Goal: Communication & Community: Answer question/provide support

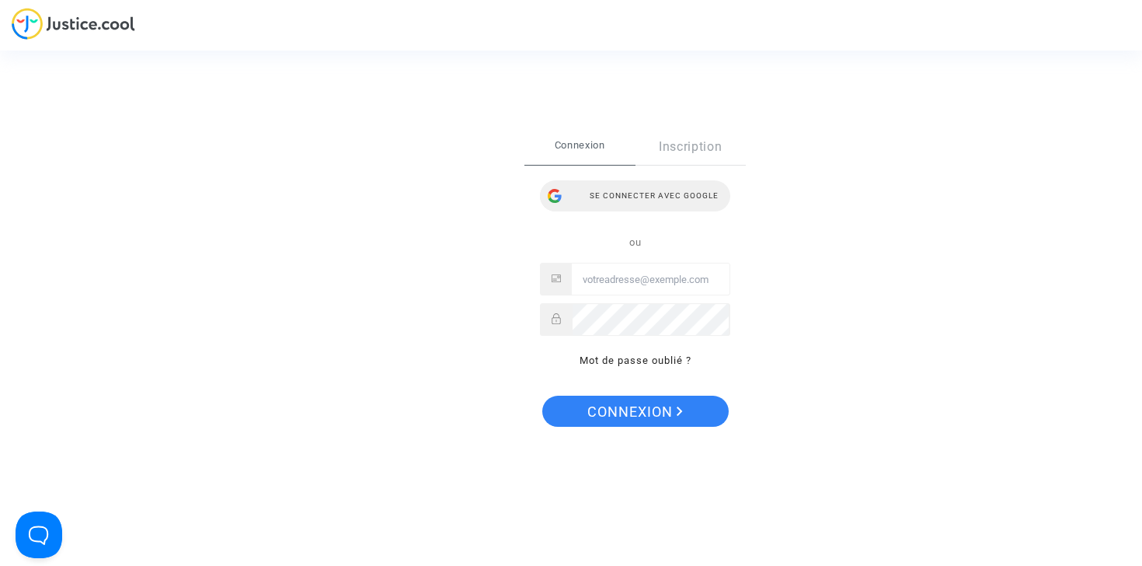
click at [625, 194] on div "Se connecter avec Google" at bounding box center [635, 195] width 190 height 31
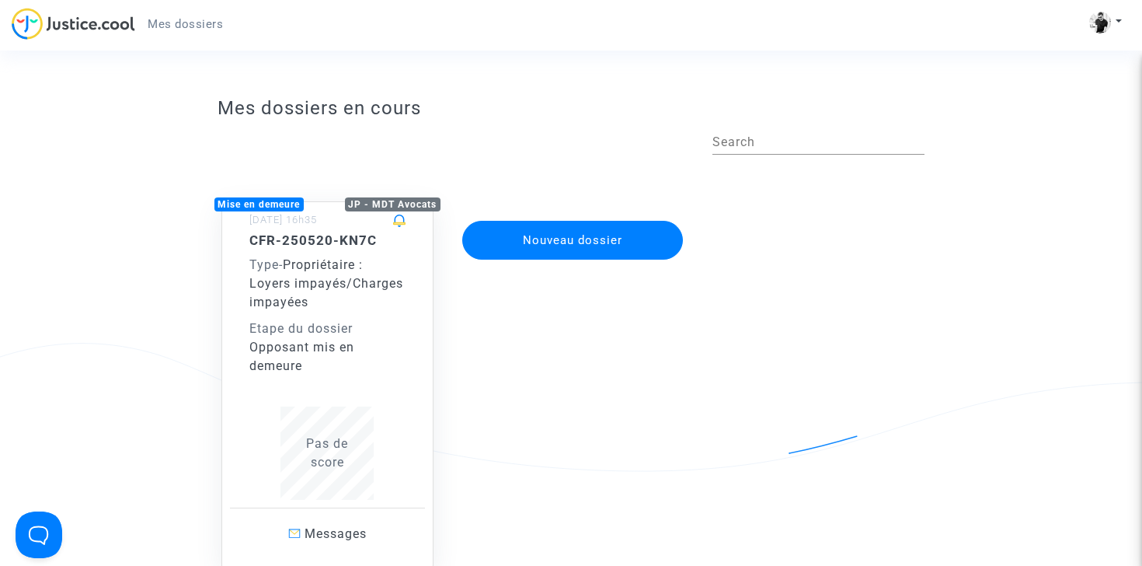
scroll to position [85, 0]
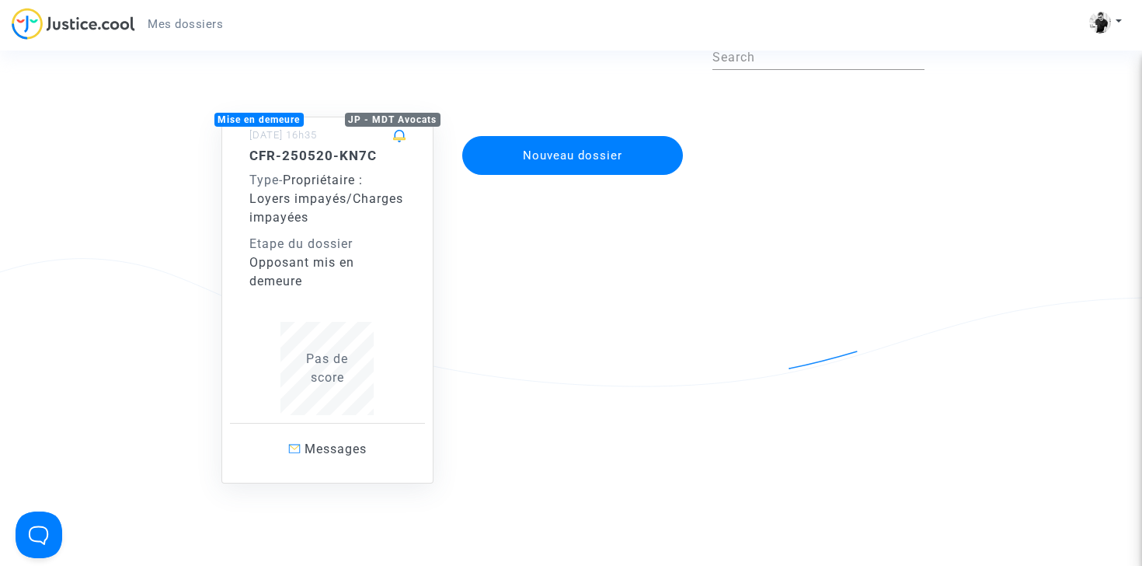
click at [317, 295] on div "CFR-250520-KN7C Type - Propriétaire : Loyers impayés/Charges impayées Etape du …" at bounding box center [327, 281] width 157 height 267
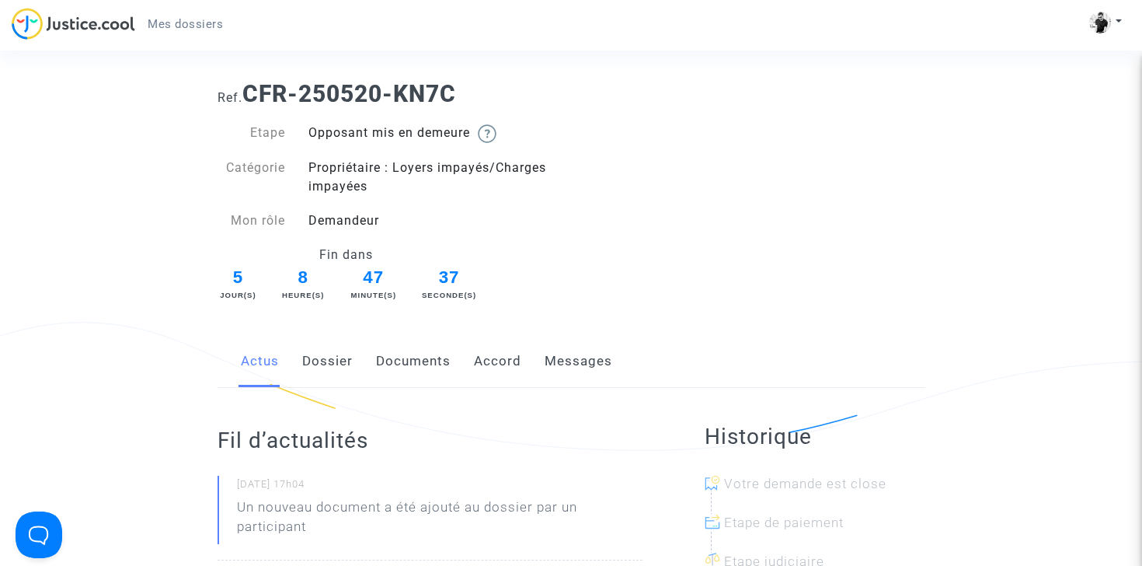
scroll to position [27, 0]
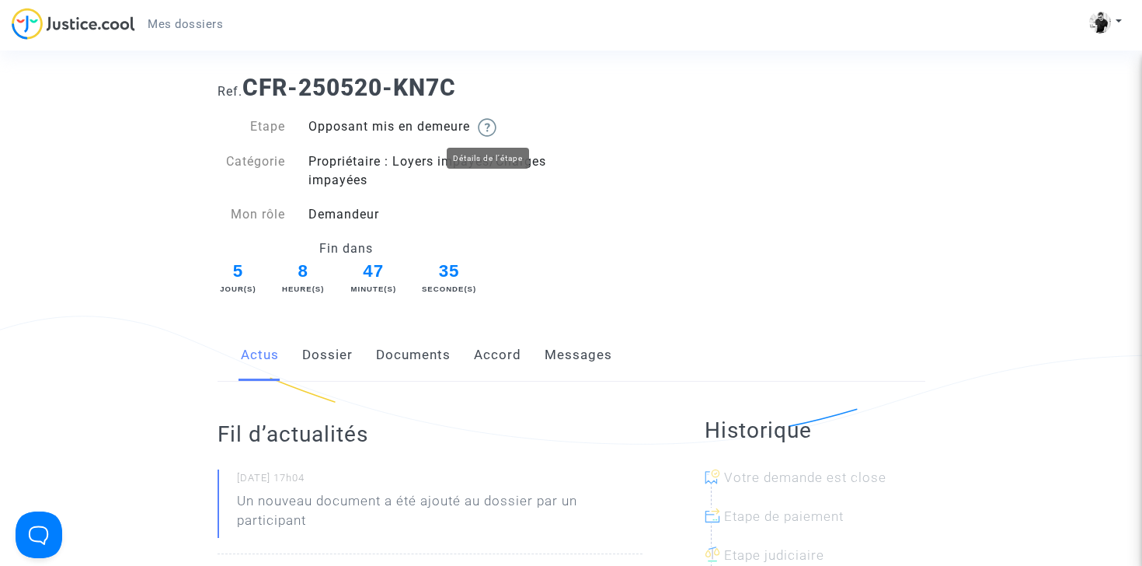
click at [492, 125] on img at bounding box center [487, 127] width 19 height 19
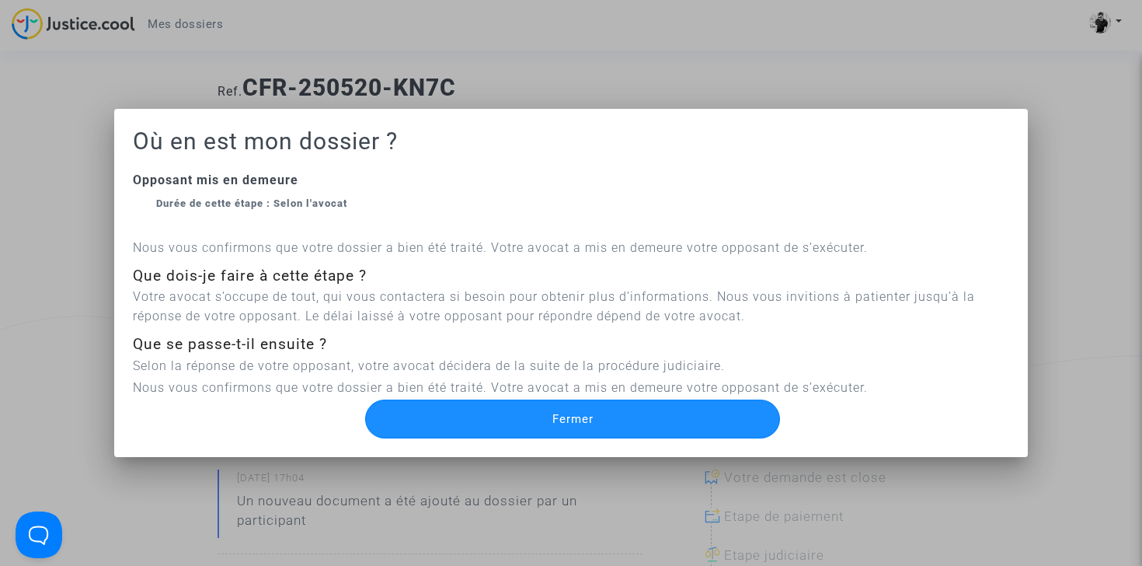
click at [569, 426] on button "Fermer" at bounding box center [572, 418] width 415 height 39
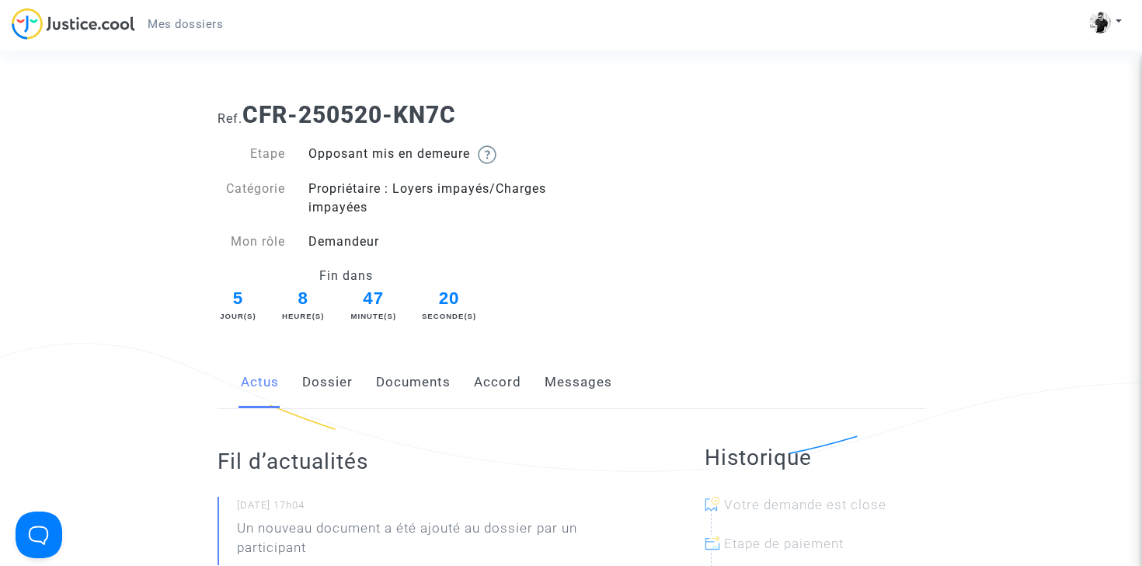
scroll to position [27, 0]
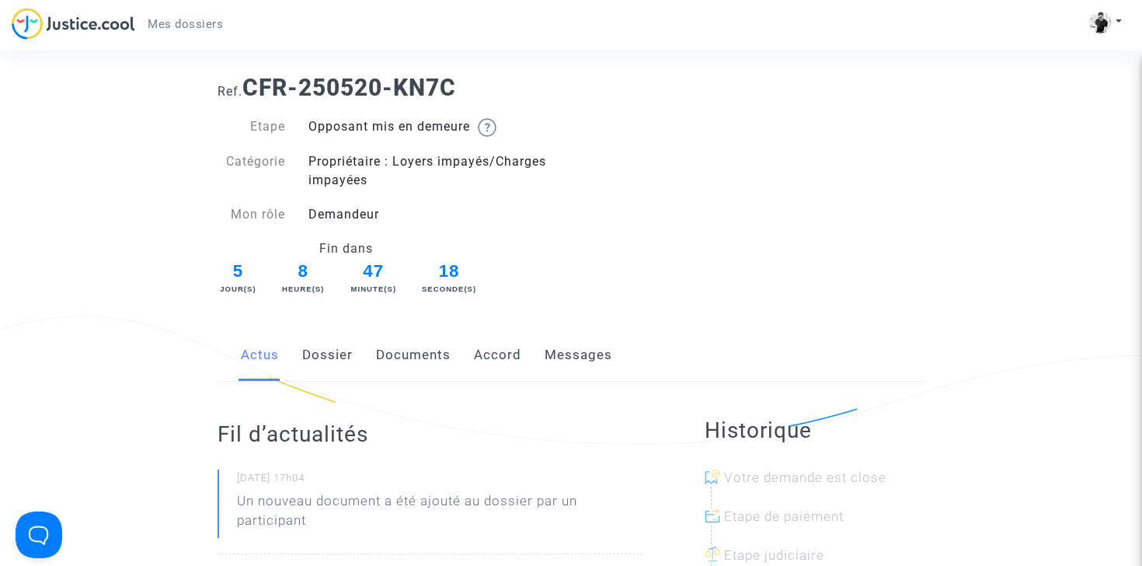
click at [347, 354] on link "Dossier" at bounding box center [327, 354] width 51 height 51
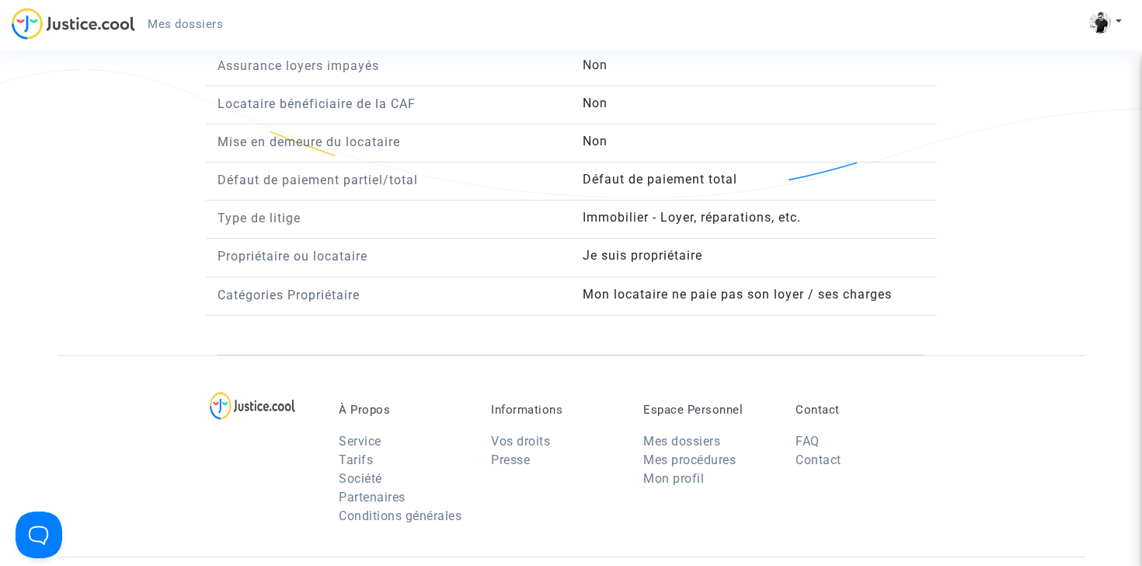
scroll to position [1610, 0]
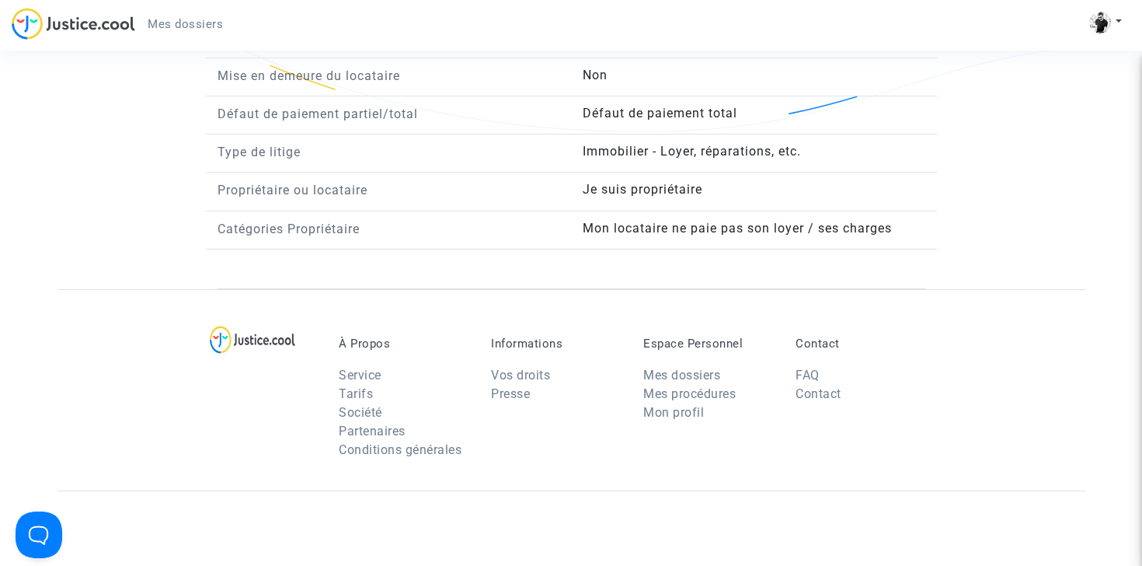
drag, startPoint x: 637, startPoint y: 156, endPoint x: 647, endPoint y: 176, distance: 22.6
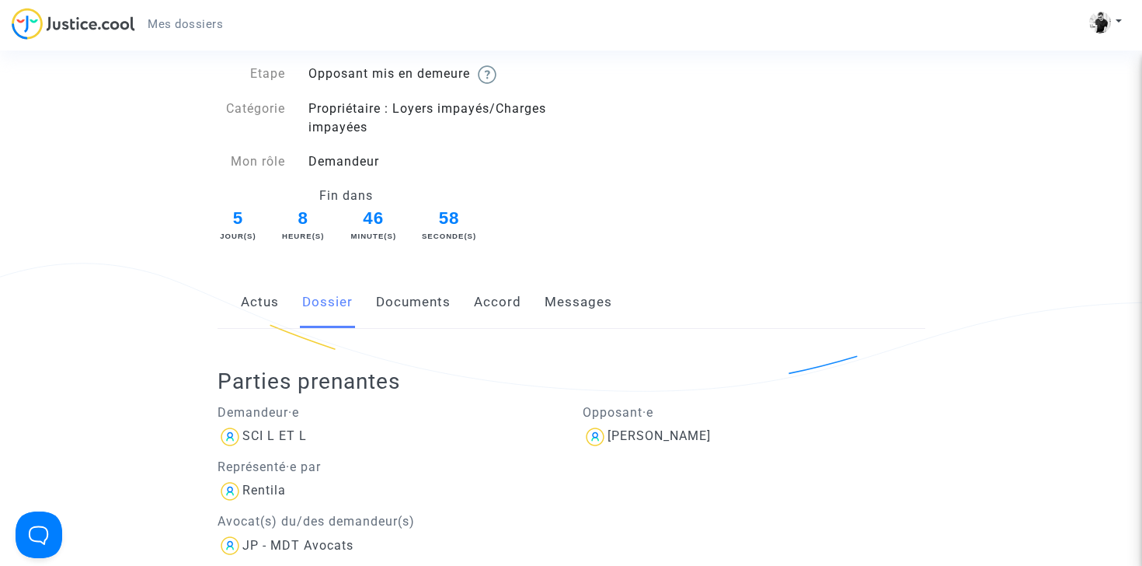
scroll to position [94, 0]
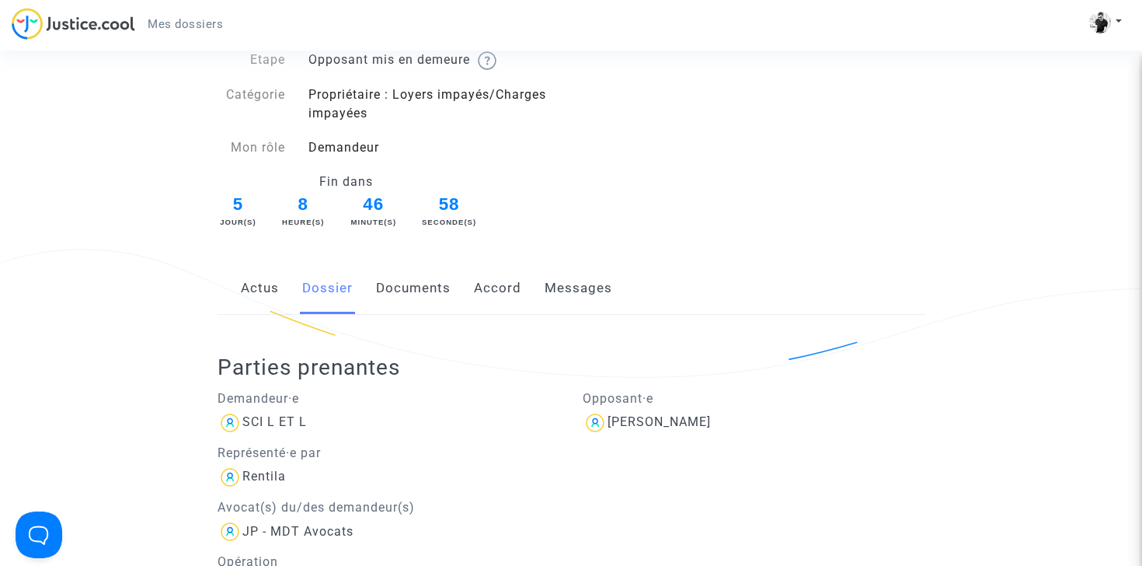
click at [416, 284] on link "Documents" at bounding box center [413, 288] width 75 height 51
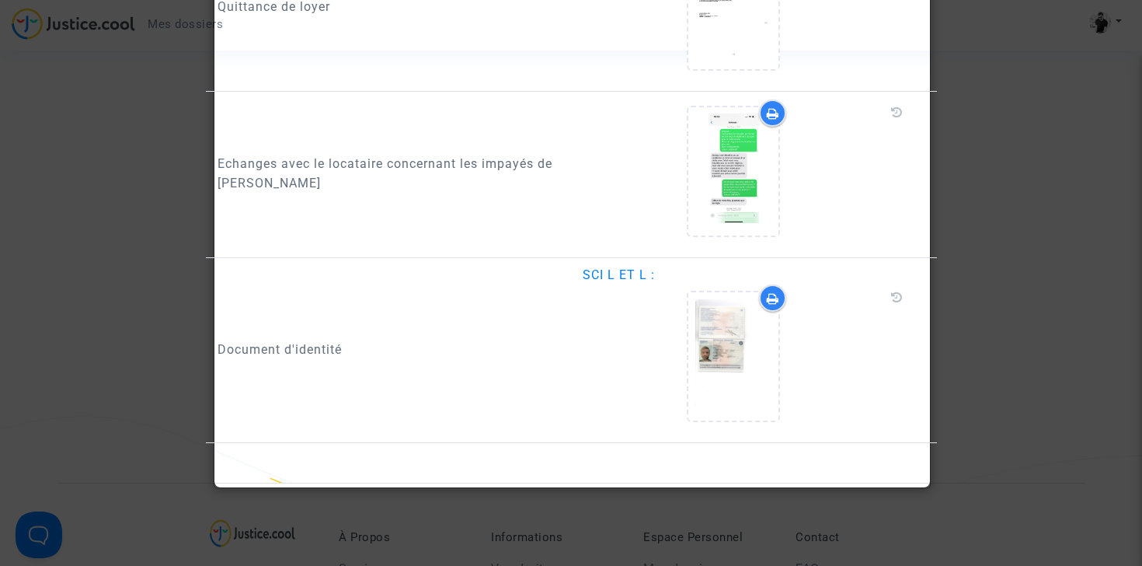
scroll to position [1866, 0]
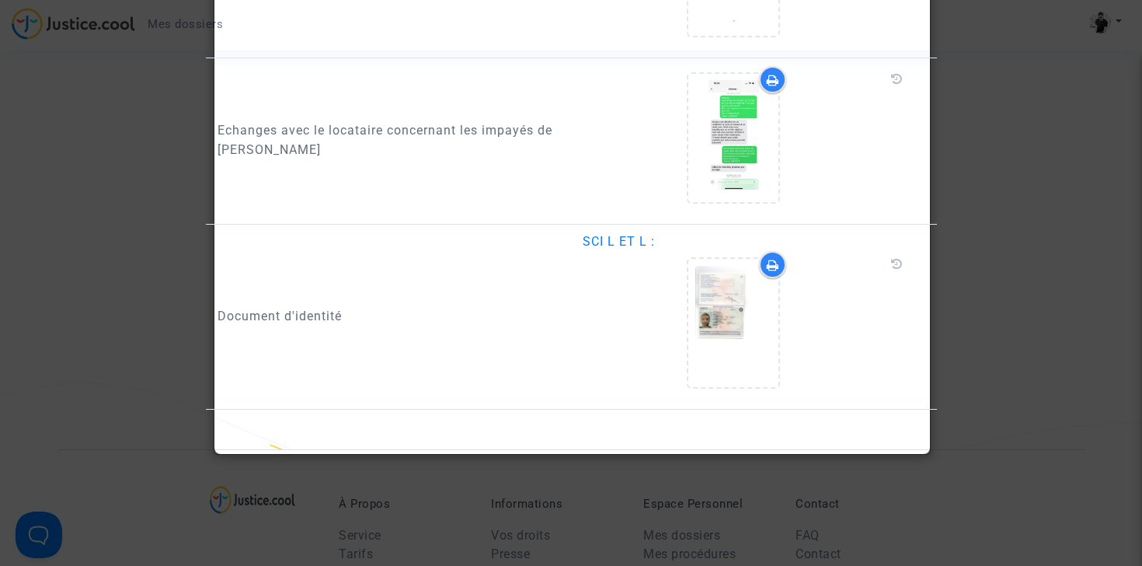
click at [1023, 350] on div at bounding box center [571, 283] width 1142 height 566
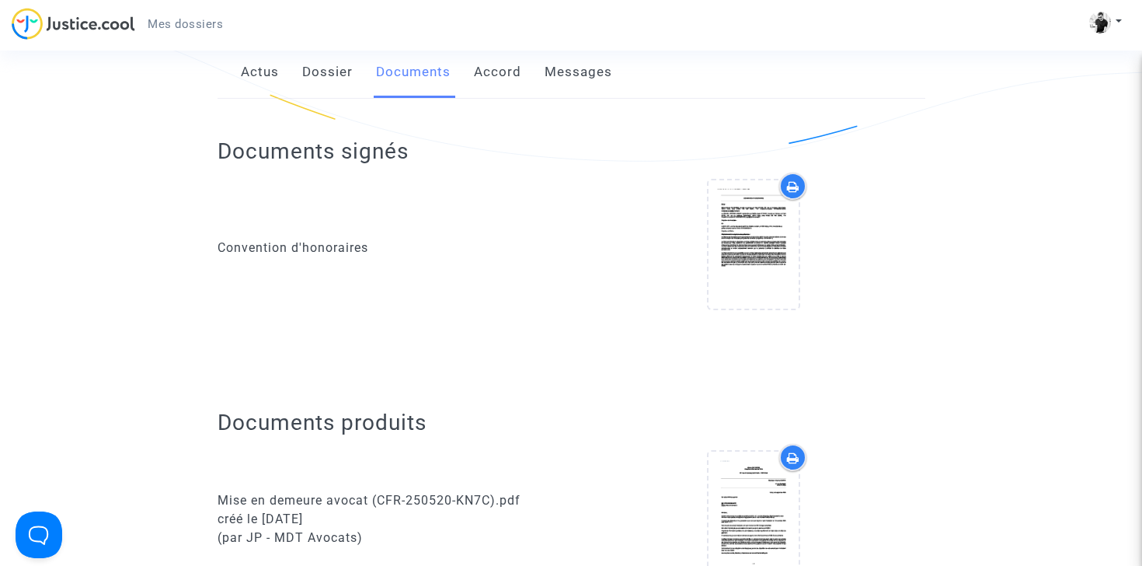
scroll to position [0, 0]
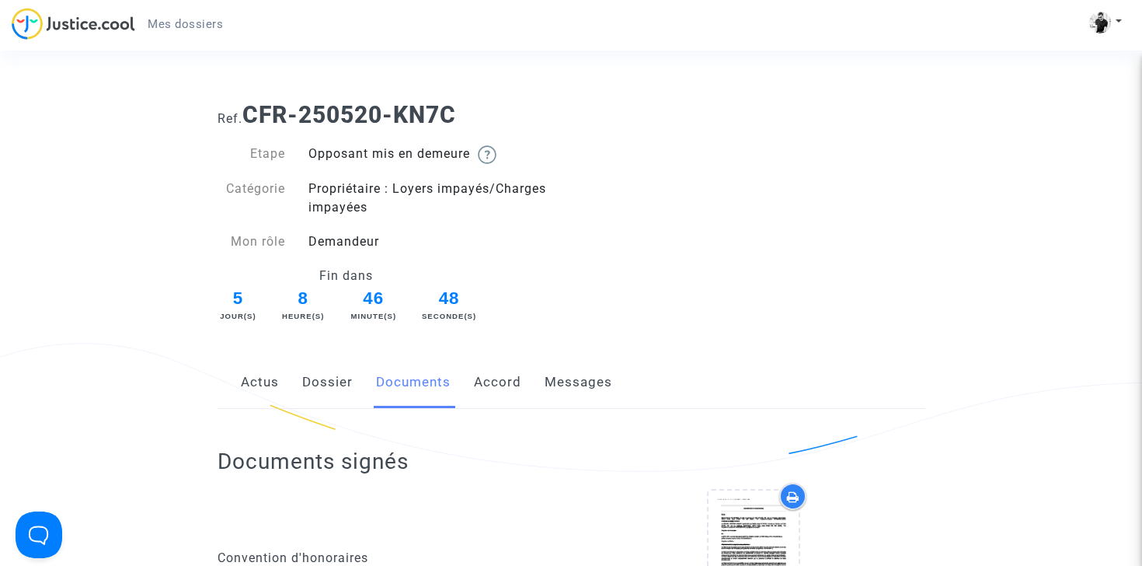
click at [504, 388] on link "Accord" at bounding box center [497, 382] width 47 height 51
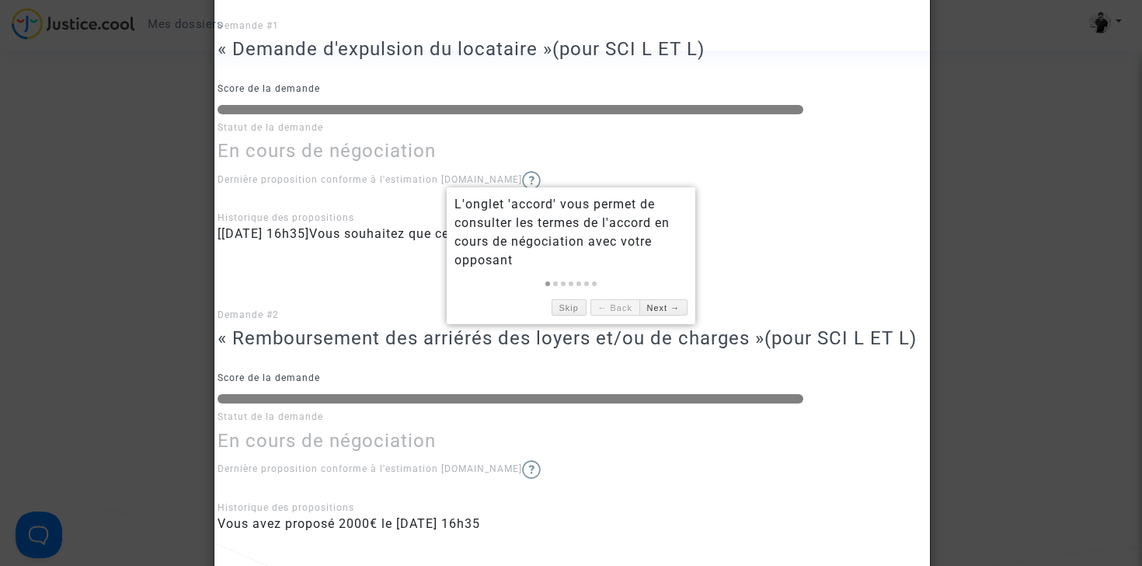
scroll to position [419, 0]
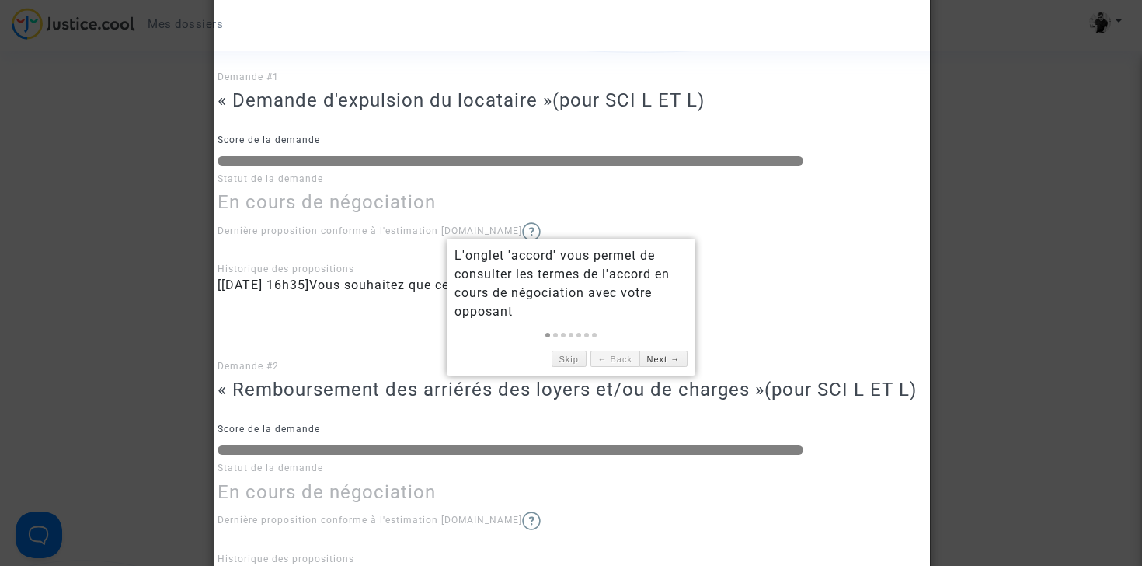
click at [741, 309] on div "Demande #1 « Demande d'expulsion du locataire » (pour SCI L ET L) Score de la d…" at bounding box center [572, 169] width 708 height 281
click at [667, 358] on link "Next →" at bounding box center [664, 358] width 48 height 16
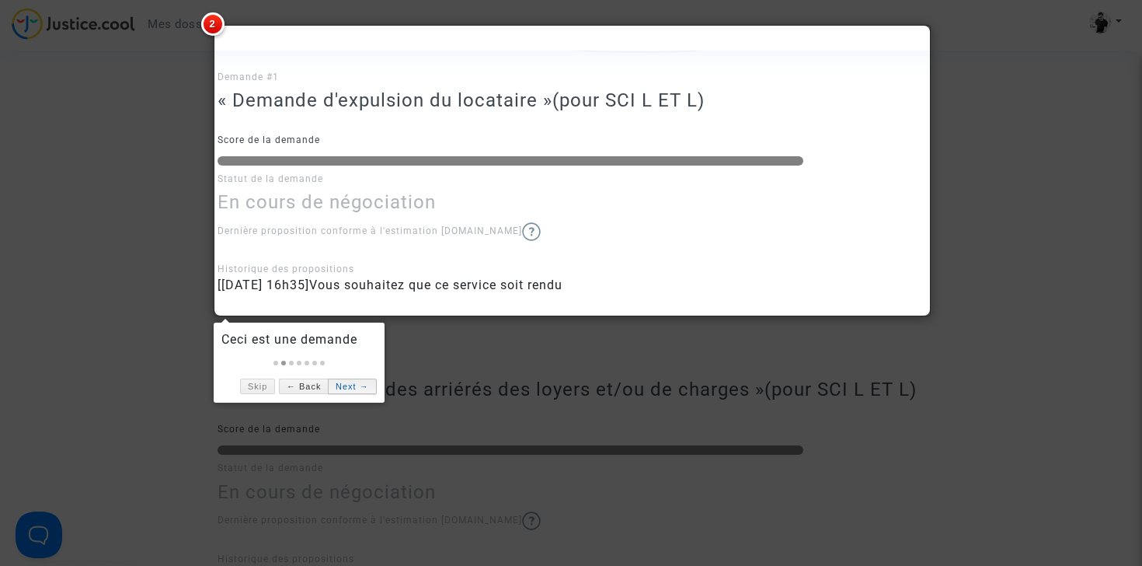
click at [357, 385] on link "Next →" at bounding box center [352, 386] width 48 height 16
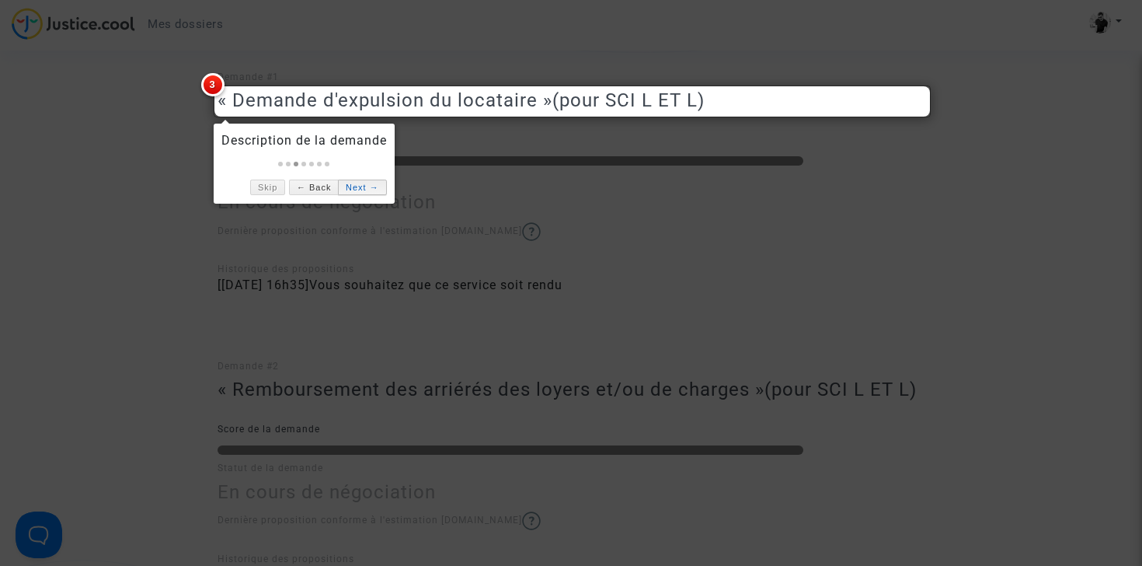
click at [368, 186] on link "Next →" at bounding box center [362, 187] width 48 height 16
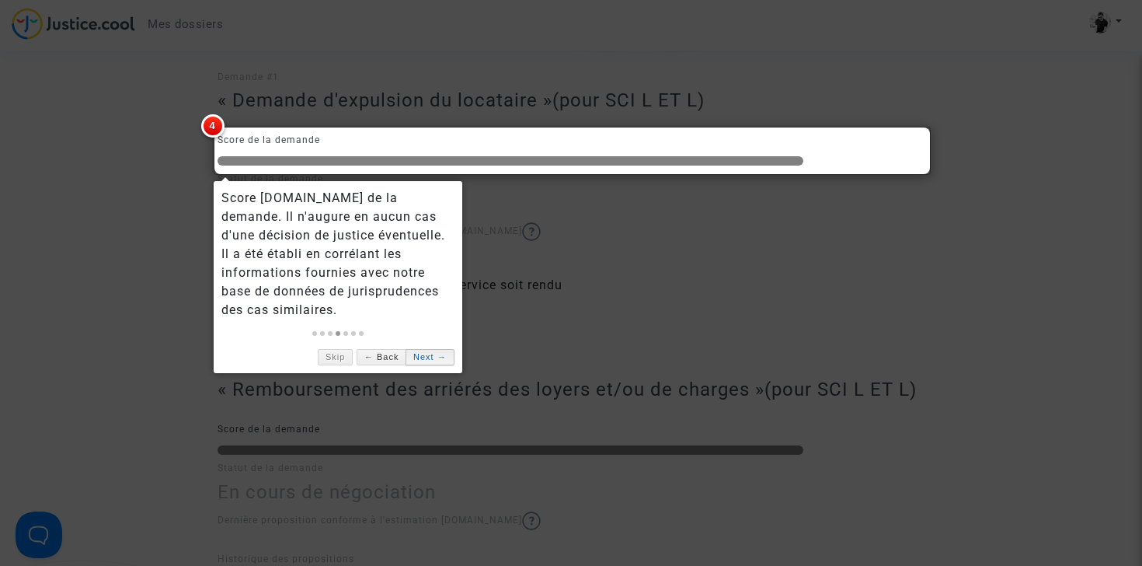
click at [424, 349] on link "Next →" at bounding box center [430, 357] width 48 height 16
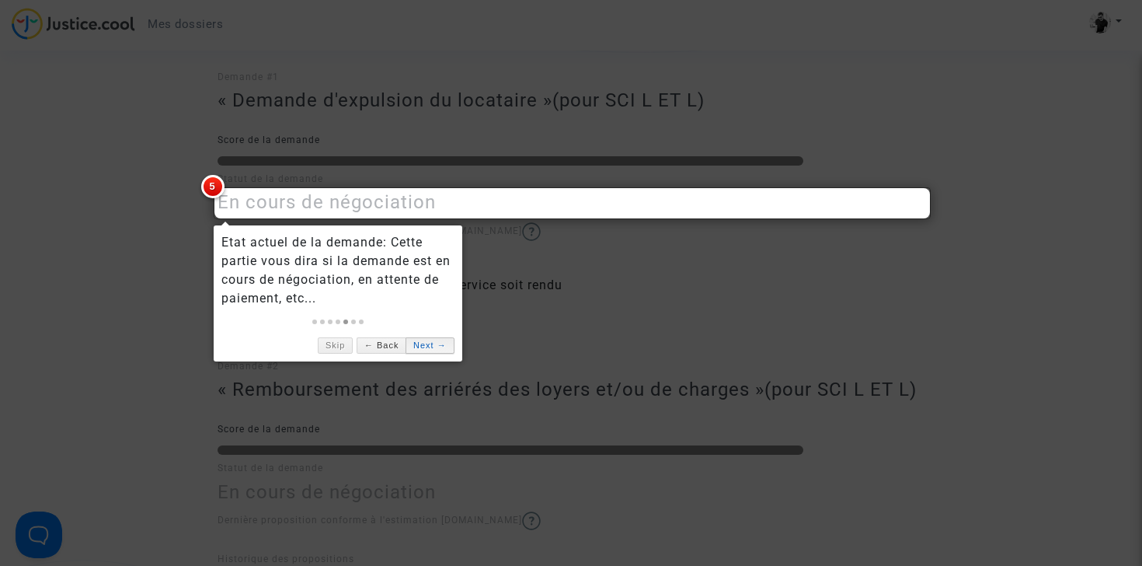
click at [438, 347] on link "Next →" at bounding box center [430, 345] width 48 height 16
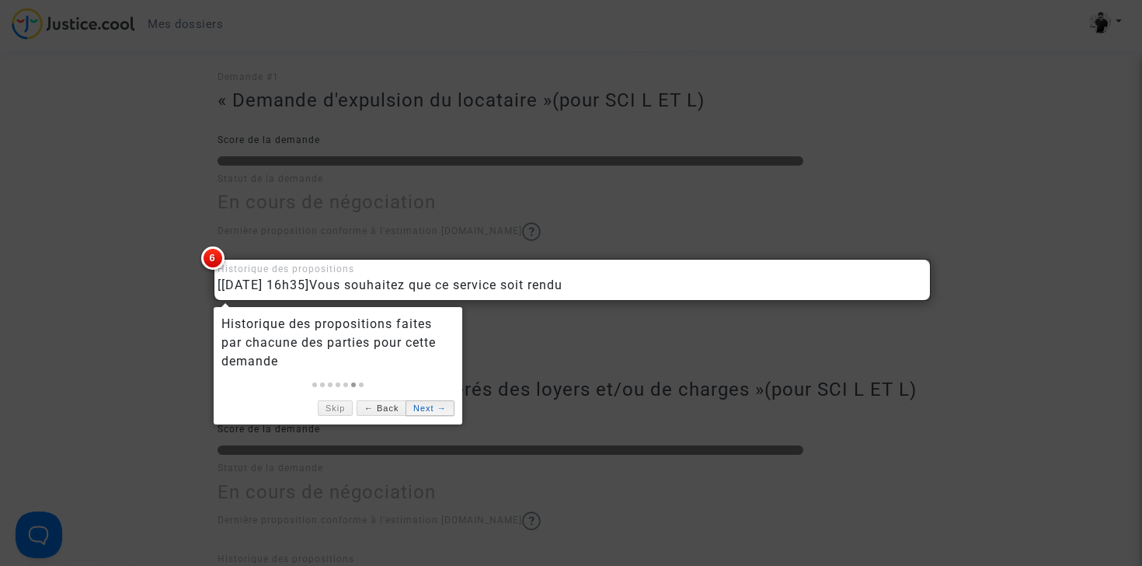
click at [437, 407] on link "Next →" at bounding box center [430, 408] width 48 height 16
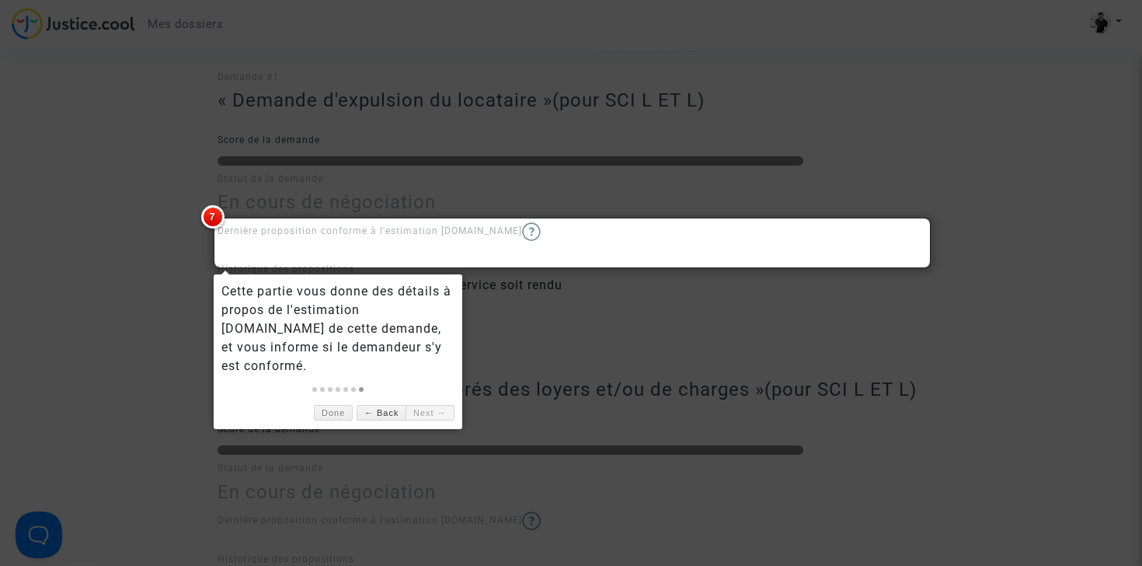
click at [429, 405] on link "Next →" at bounding box center [430, 413] width 48 height 16
click at [431, 405] on link "Next →" at bounding box center [430, 413] width 48 height 16
click at [339, 405] on link "Done" at bounding box center [333, 413] width 39 height 16
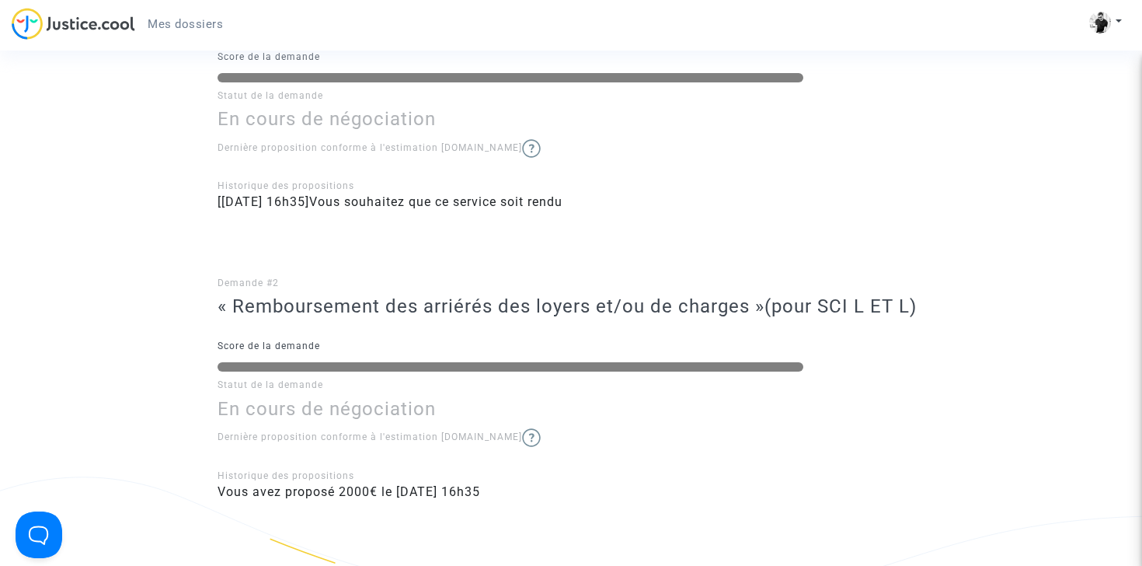
scroll to position [619, 0]
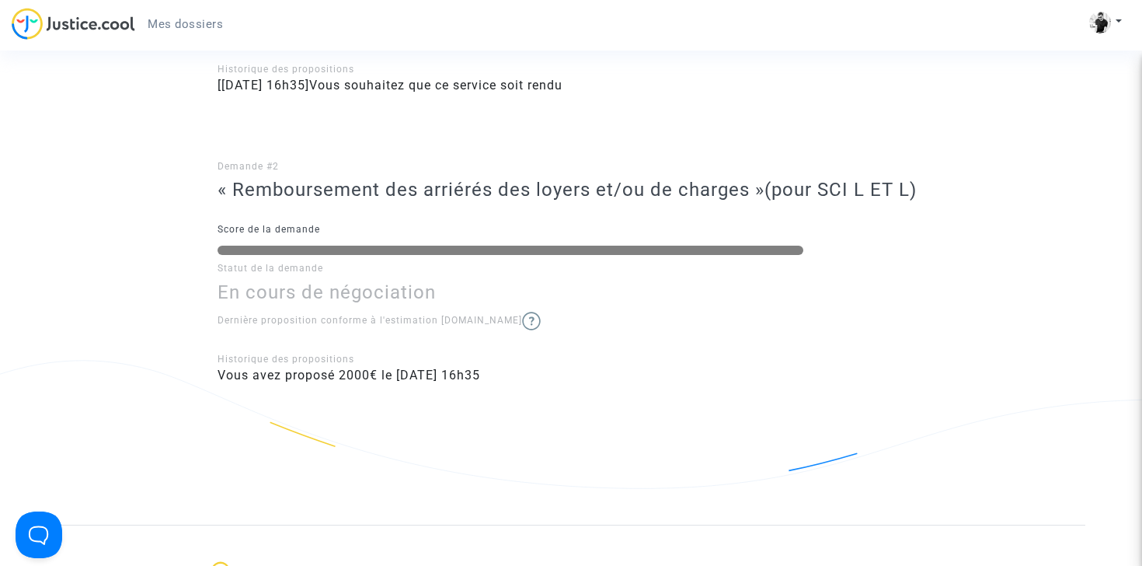
drag, startPoint x: 463, startPoint y: 184, endPoint x: 479, endPoint y: 216, distance: 35.4
click at [479, 216] on div "Demande #2 « Remboursement des arriérés des loyers et/ou de charges » (pour SCI…" at bounding box center [572, 258] width 708 height 281
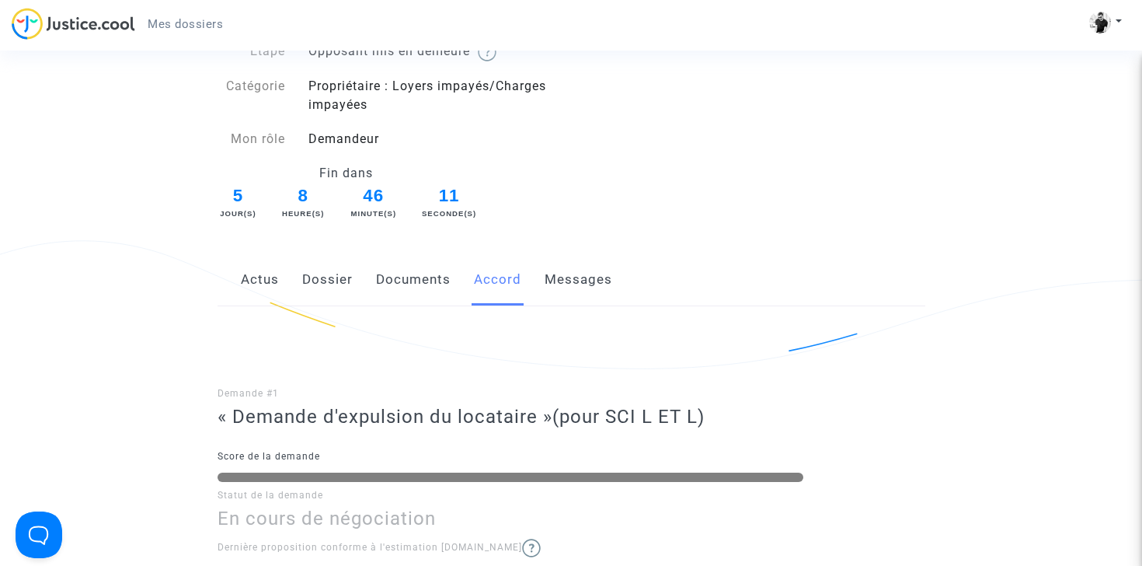
scroll to position [26, 0]
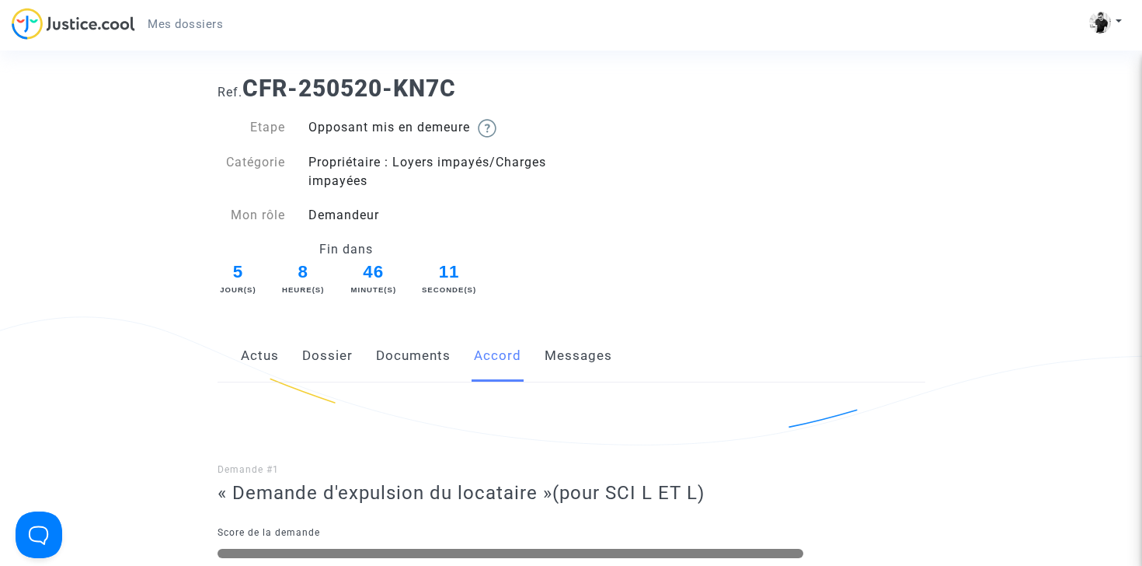
click at [579, 371] on link "Messages" at bounding box center [579, 355] width 68 height 51
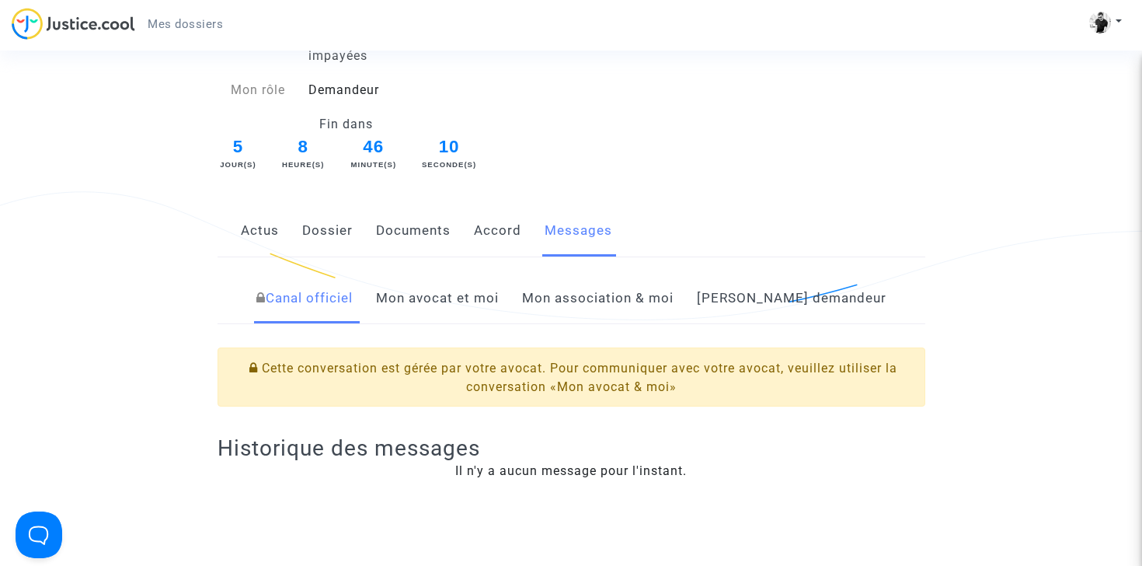
scroll to position [218, 0]
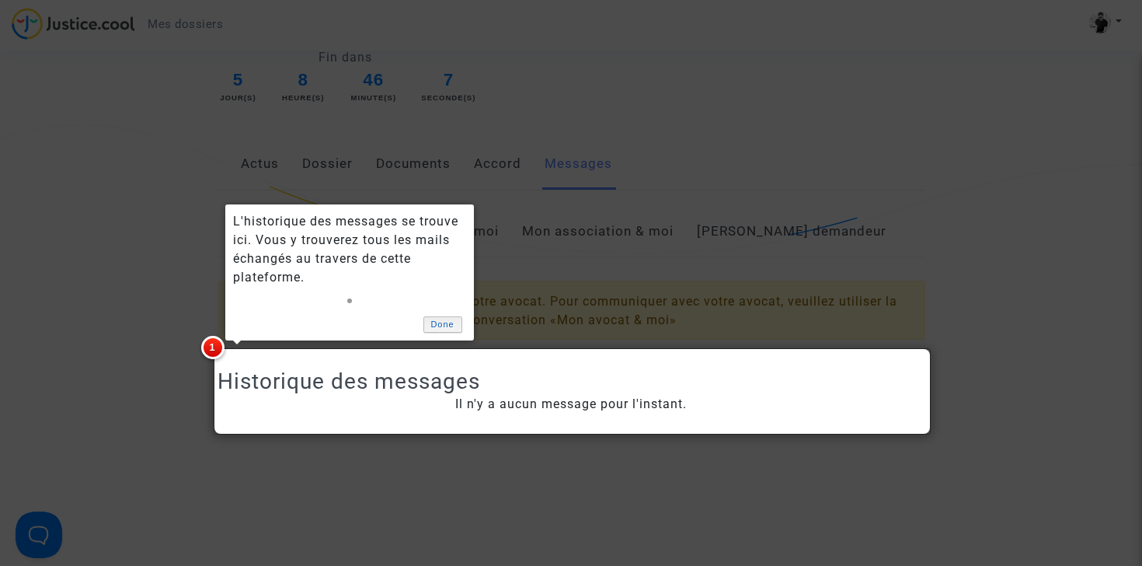
click at [444, 327] on link "Done" at bounding box center [442, 324] width 39 height 16
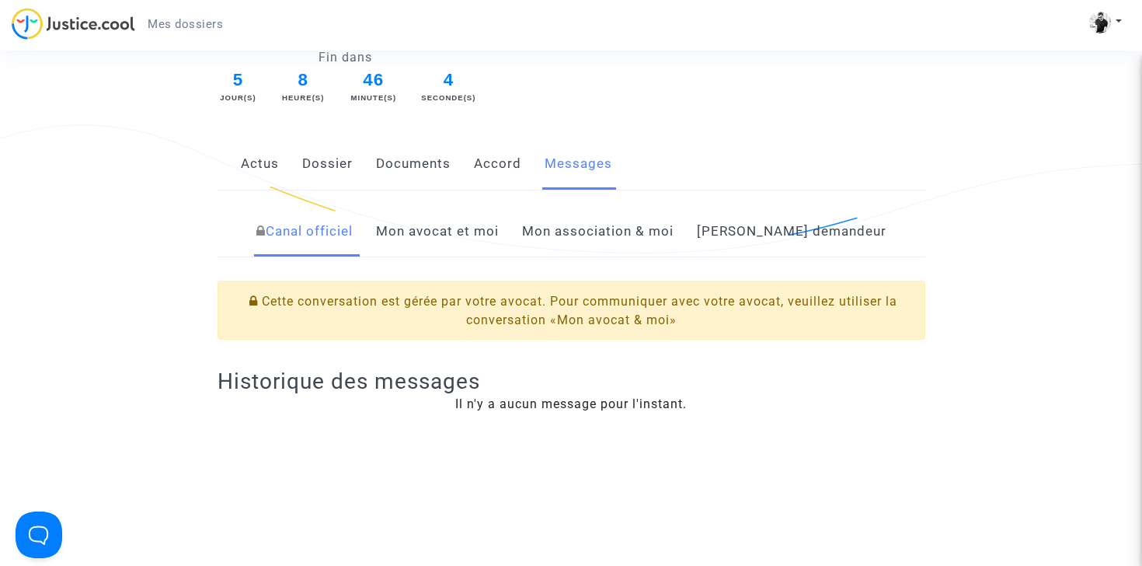
click at [495, 239] on link "Mon avocat et moi" at bounding box center [437, 231] width 123 height 51
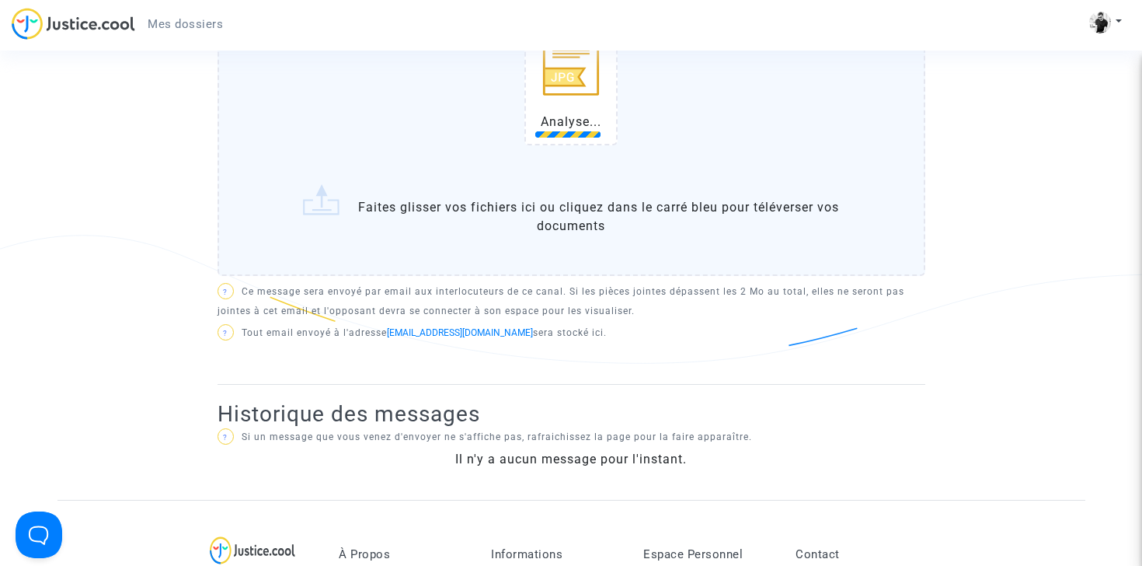
scroll to position [746, 0]
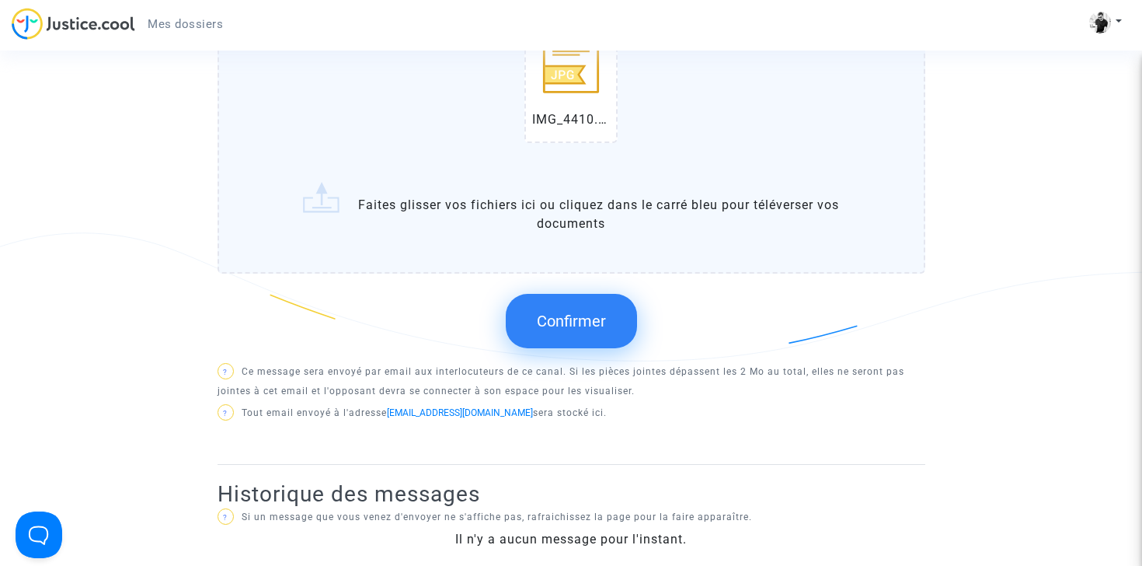
click at [574, 319] on span "Confirmer" at bounding box center [571, 321] width 69 height 19
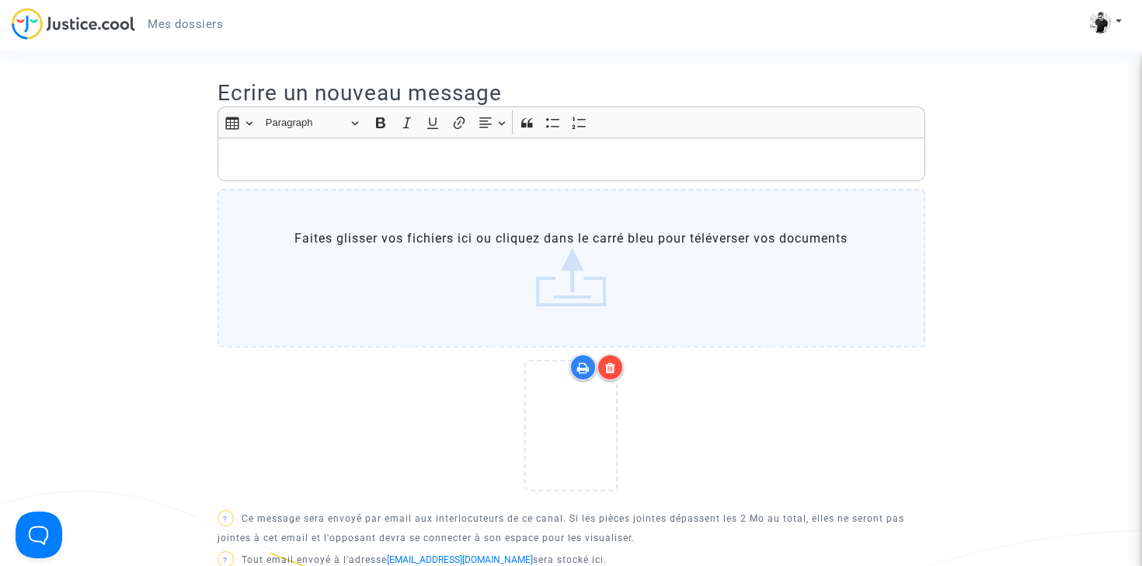
scroll to position [491, 0]
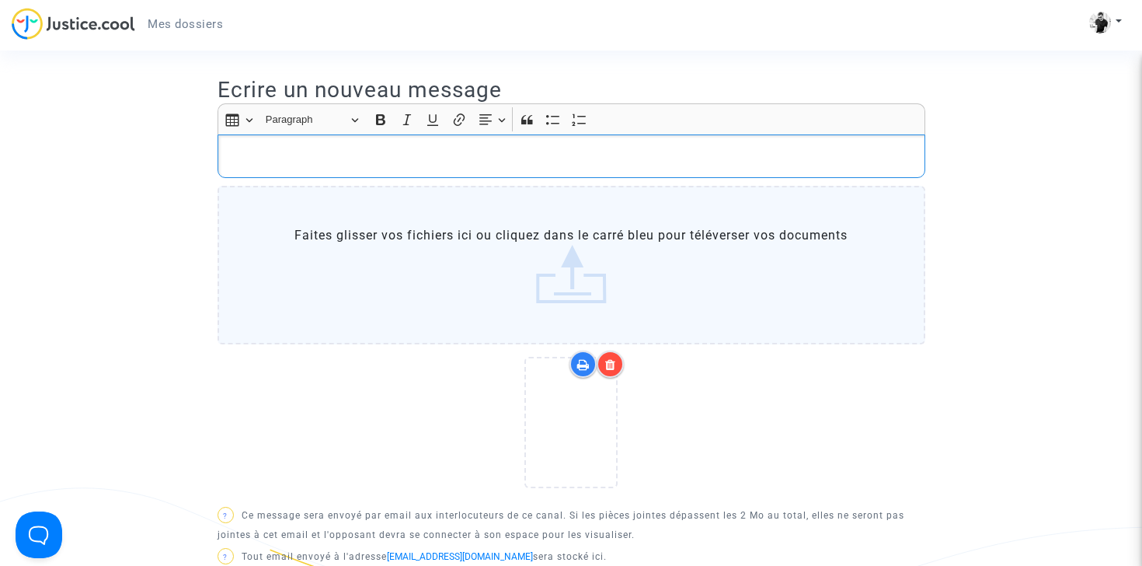
click at [378, 162] on p "Rich Text Editor, main" at bounding box center [571, 155] width 692 height 19
click at [227, 155] on p "Retour de lettre" at bounding box center [571, 155] width 692 height 19
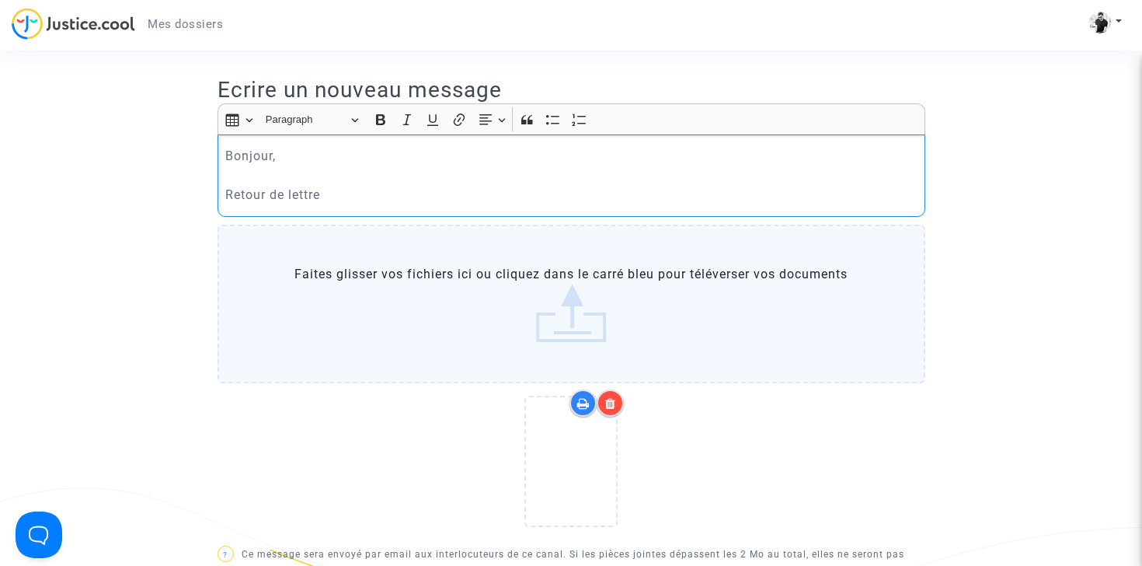
click at [341, 192] on p "Bonjour, Retour de lettre" at bounding box center [571, 175] width 692 height 58
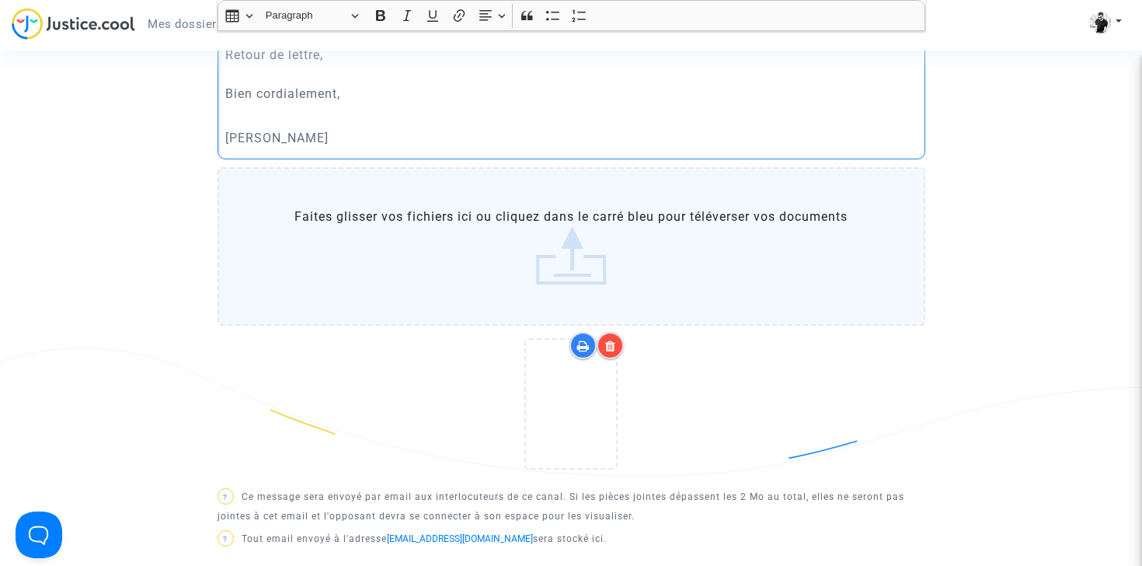
scroll to position [601, 0]
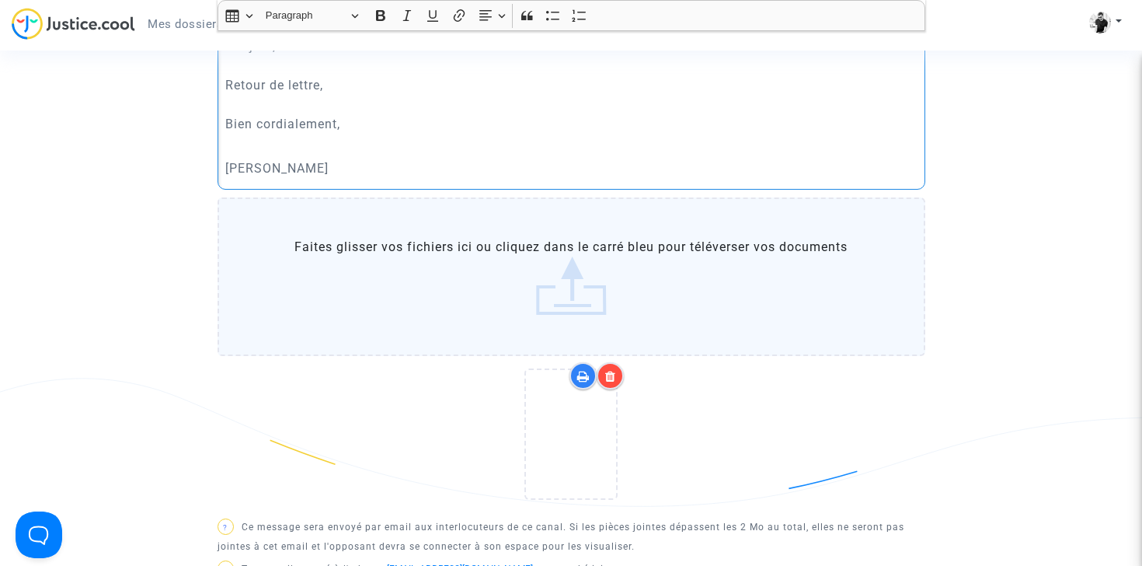
click at [348, 85] on p "Bonjour, Retour de lettre, Bien cordialement," at bounding box center [571, 85] width 692 height 97
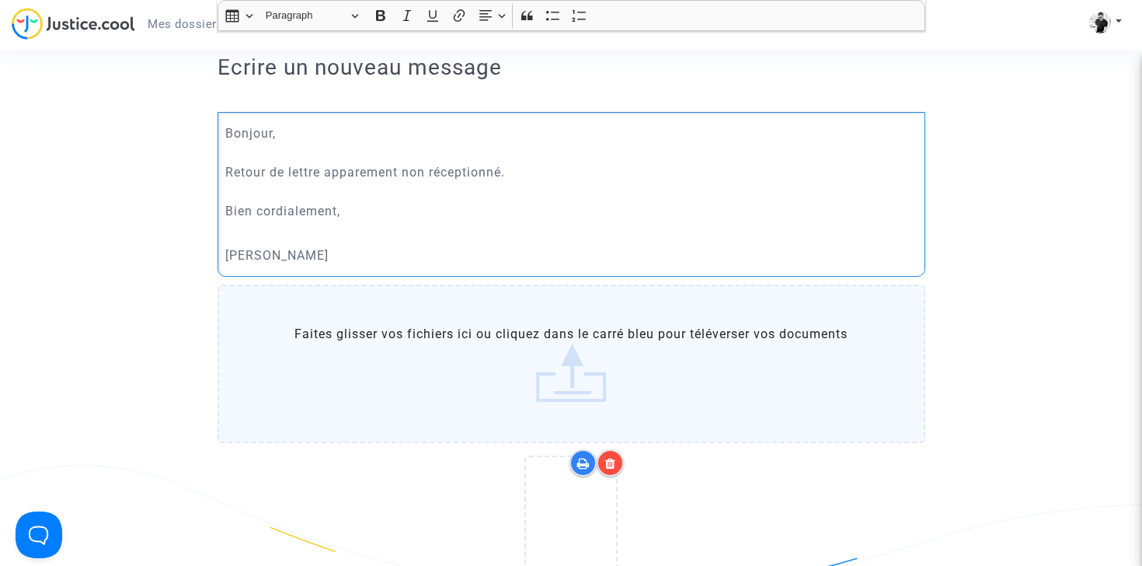
scroll to position [506, 0]
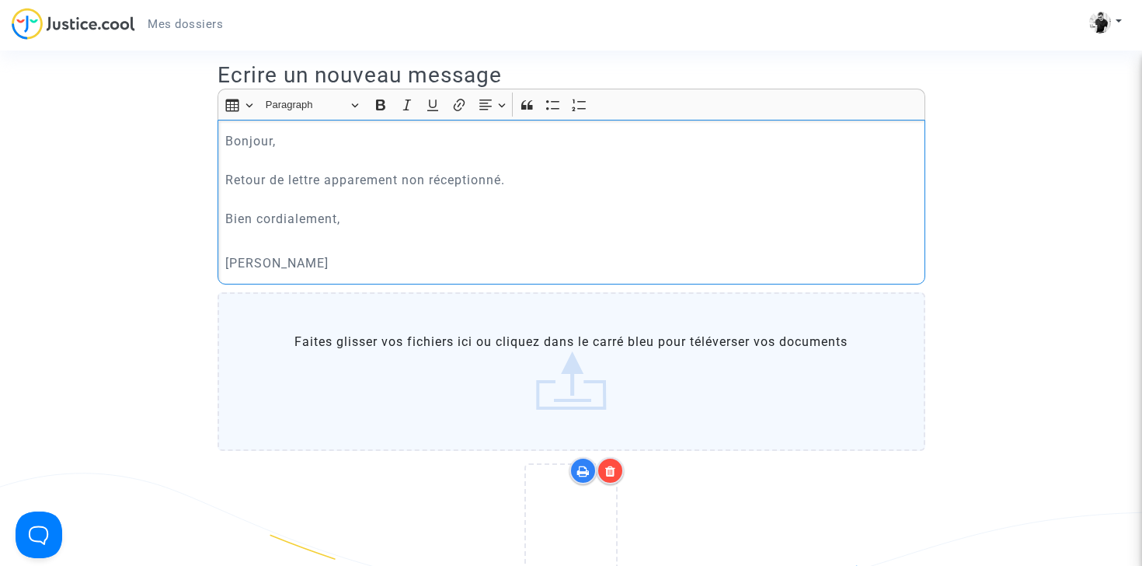
click at [433, 179] on p "Bonjour, Retour de lettre apparement non réceptionné. Bien cordialement," at bounding box center [571, 179] width 692 height 97
click at [503, 179] on p "Bonjour, Retour de lettre apparement non-réceptionné. Bien cordialement," at bounding box center [571, 179] width 692 height 97
click at [511, 217] on p "Bonjour, Retour de lettre apparement non-réceptionnée. Bien cordialement," at bounding box center [571, 179] width 692 height 97
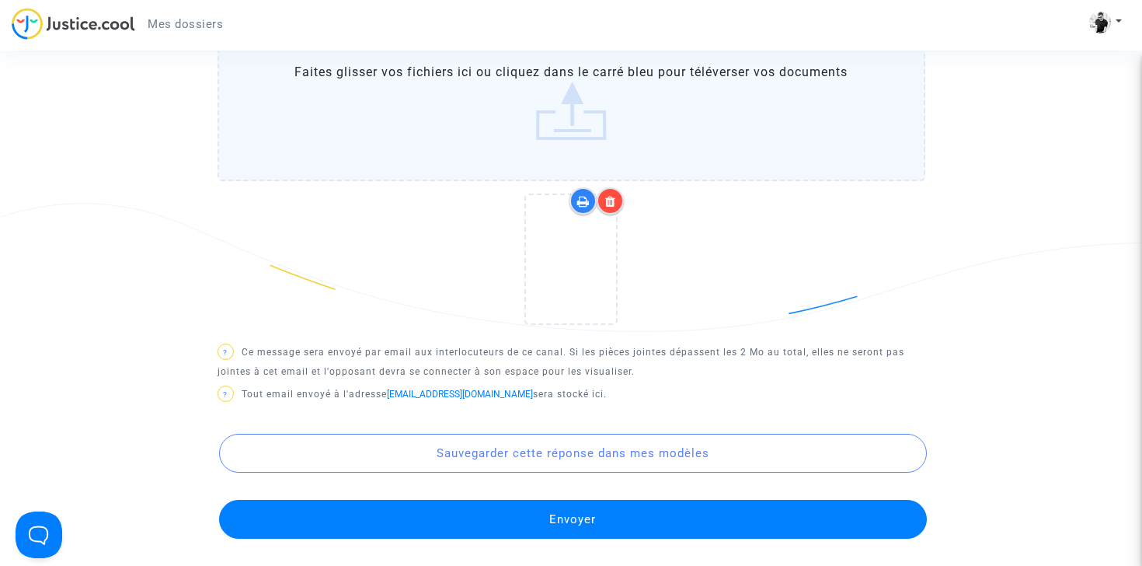
scroll to position [867, 0]
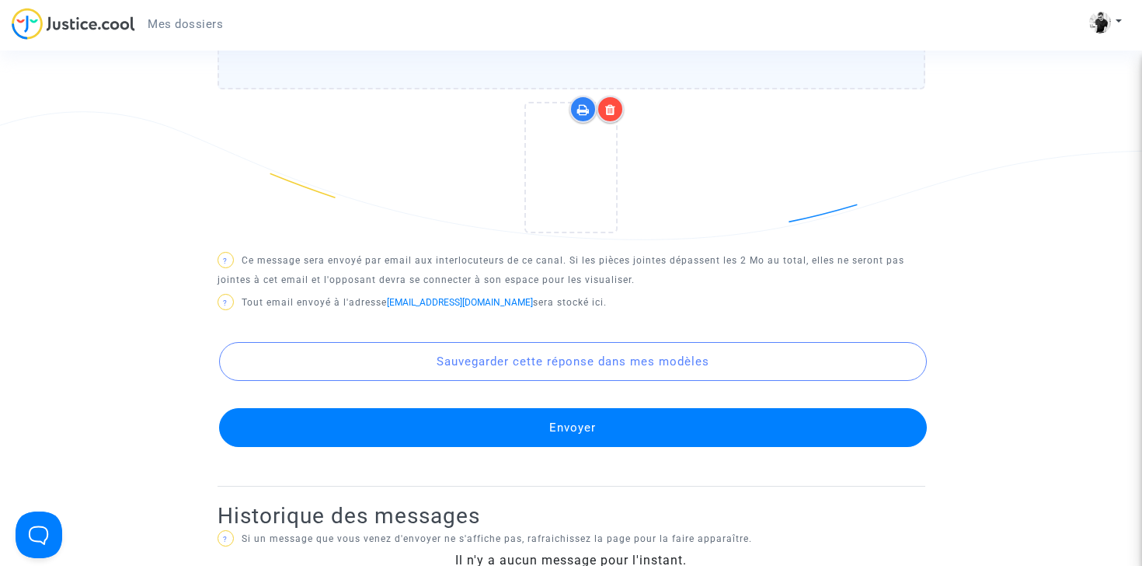
click at [569, 427] on button "Envoyer" at bounding box center [573, 427] width 708 height 39
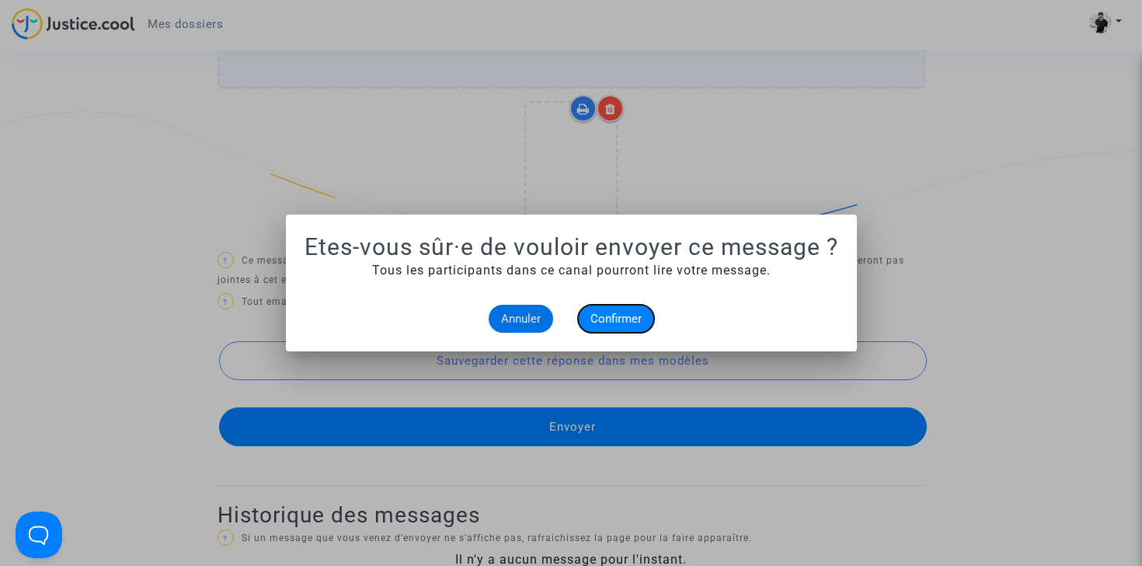
click at [604, 319] on span "Confirmer" at bounding box center [616, 319] width 51 height 14
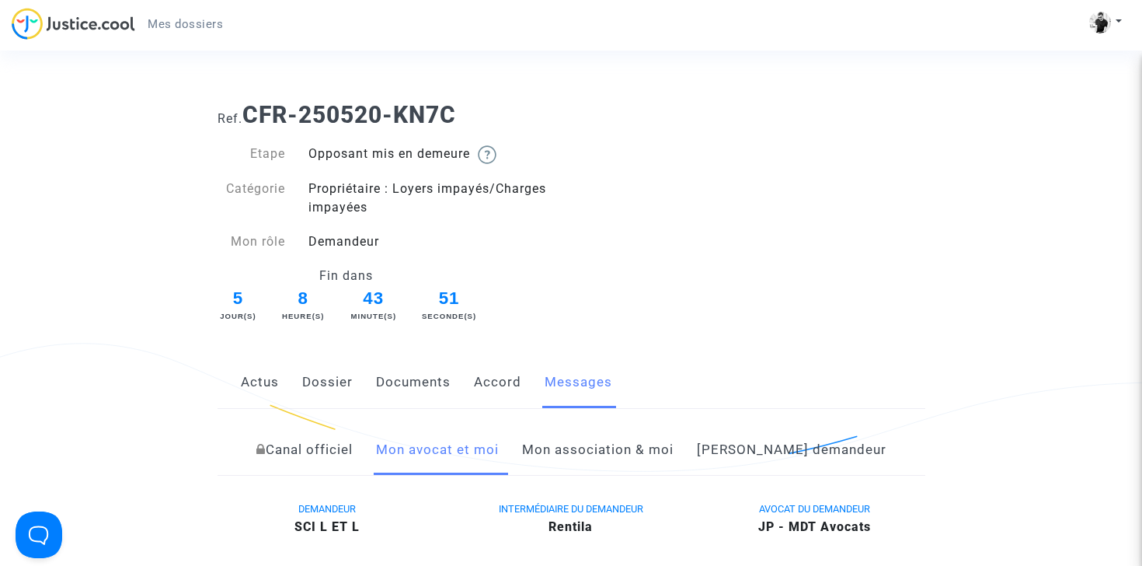
scroll to position [218, 0]
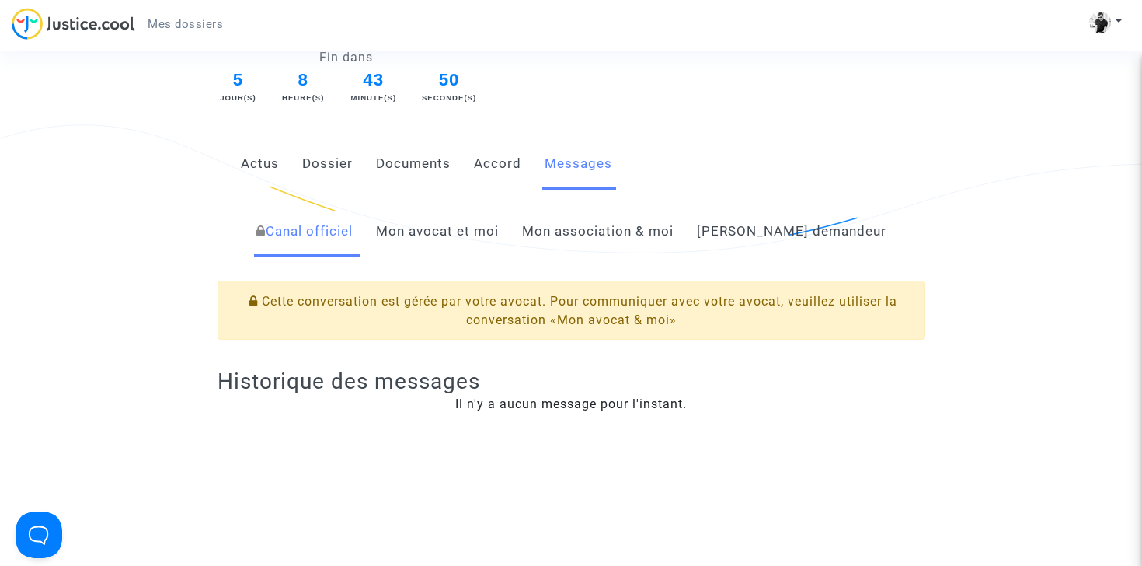
click at [302, 162] on link "Dossier" at bounding box center [327, 163] width 51 height 51
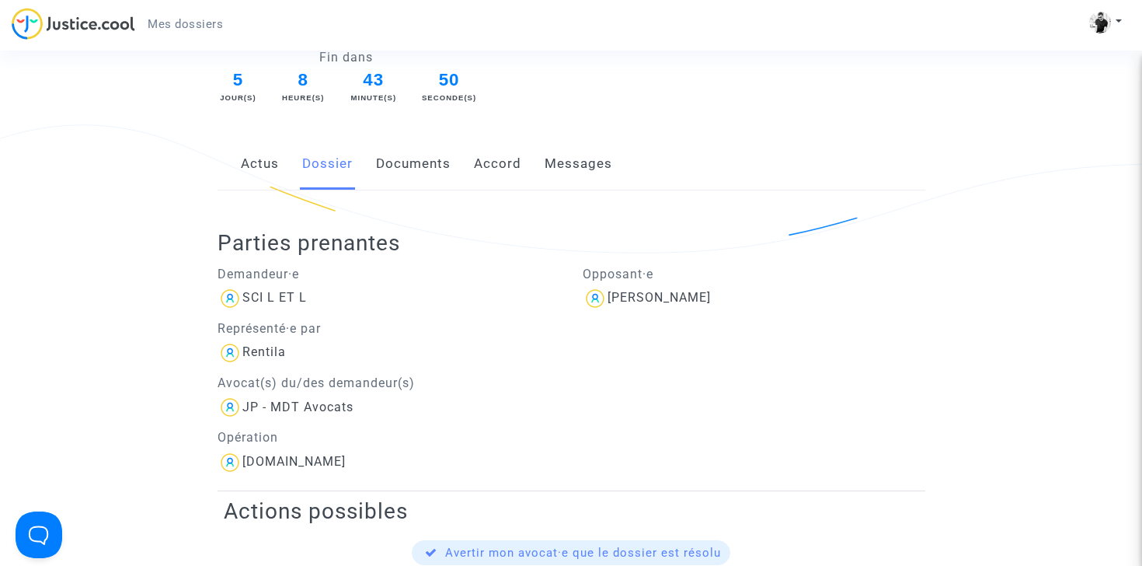
click at [269, 162] on link "Actus" at bounding box center [260, 163] width 38 height 51
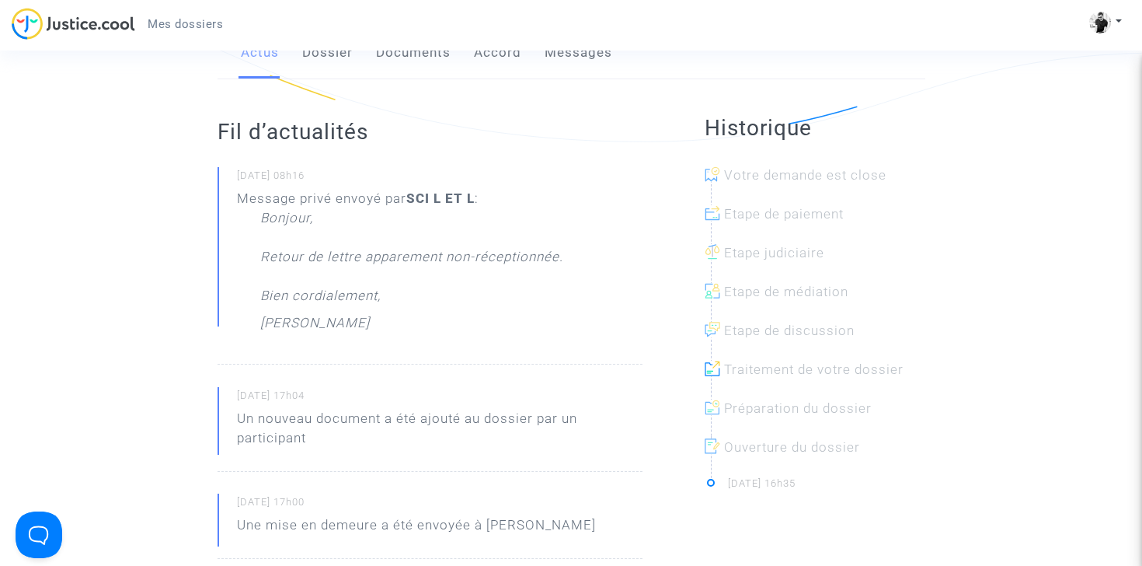
scroll to position [177, 0]
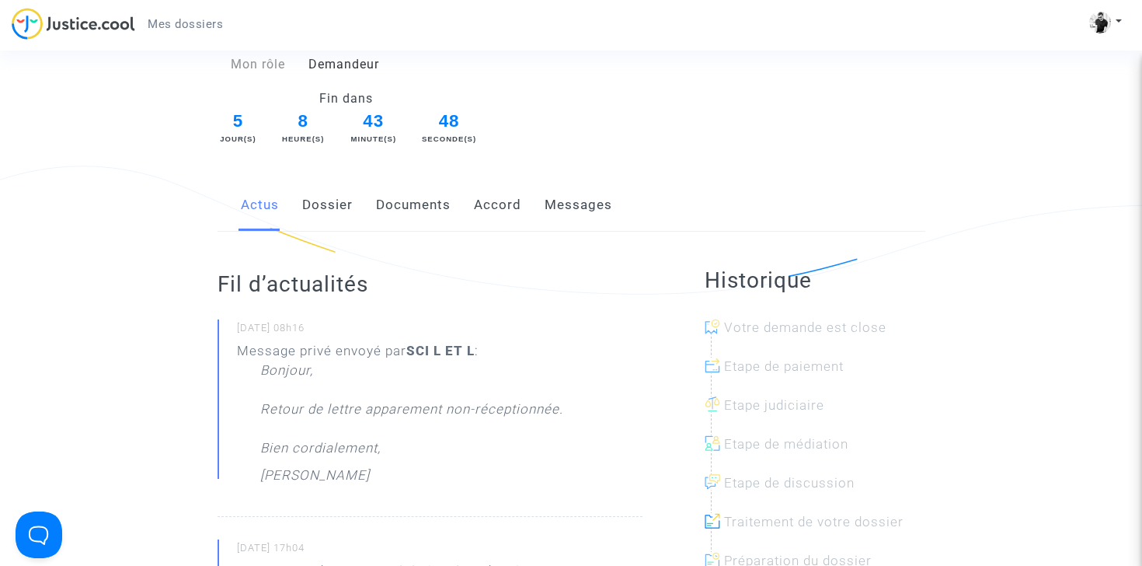
click at [337, 196] on link "Dossier" at bounding box center [327, 204] width 51 height 51
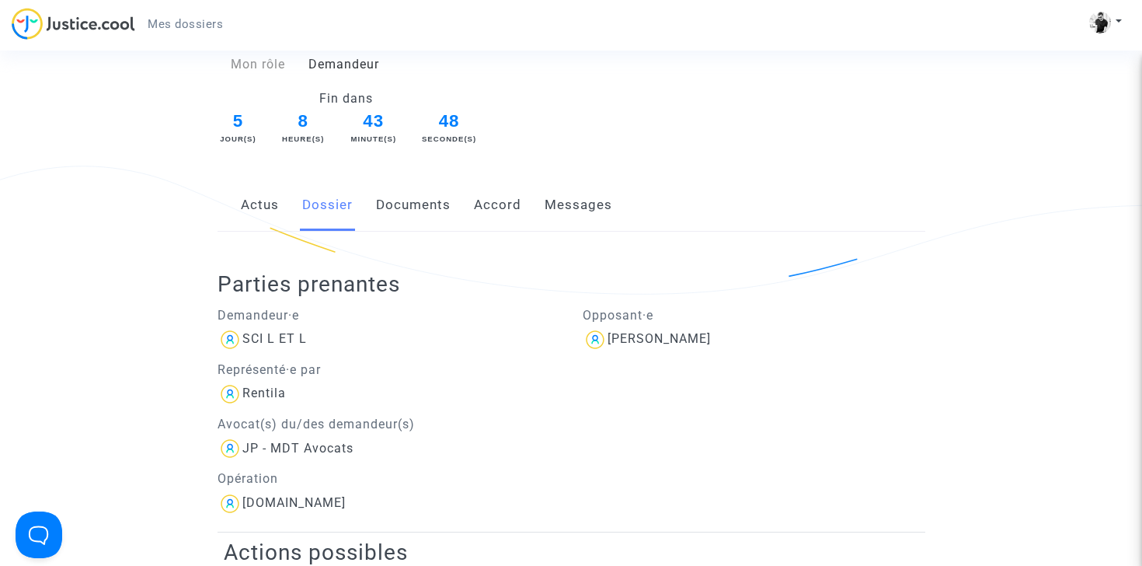
click at [337, 196] on link "Dossier" at bounding box center [327, 204] width 51 height 51
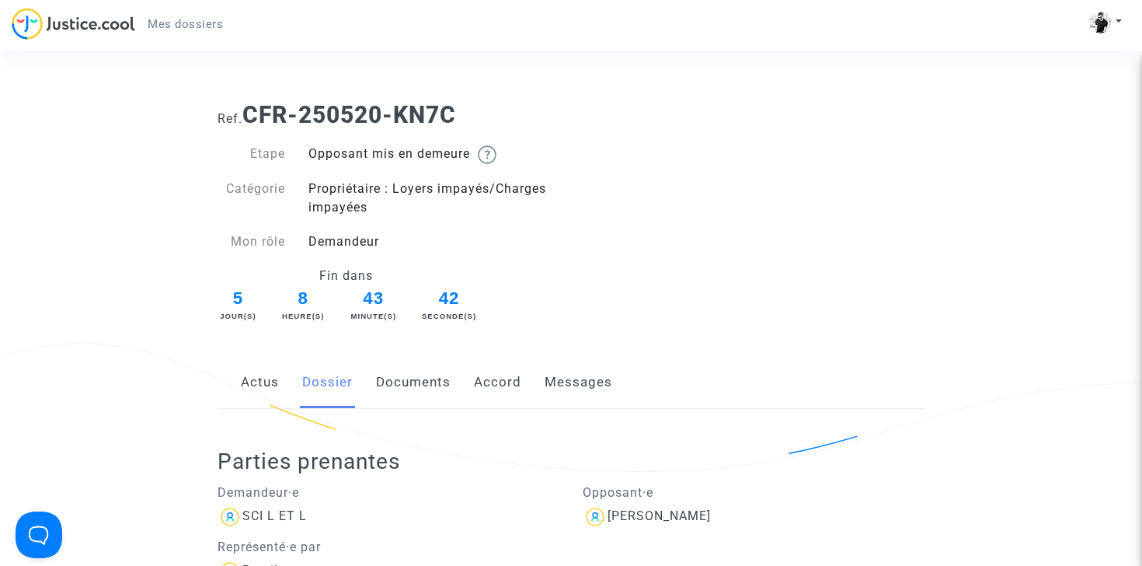
click at [174, 17] on span "Mes dossiers" at bounding box center [185, 24] width 75 height 14
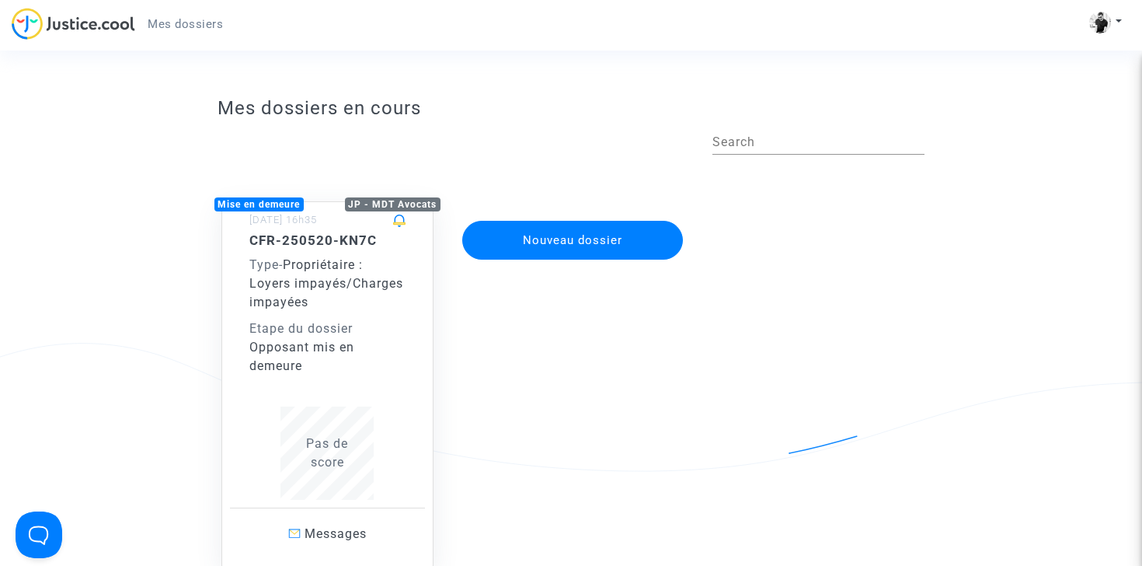
click at [329, 310] on div "Type - Propriétaire : Loyers impayés/Charges impayées" at bounding box center [327, 284] width 157 height 56
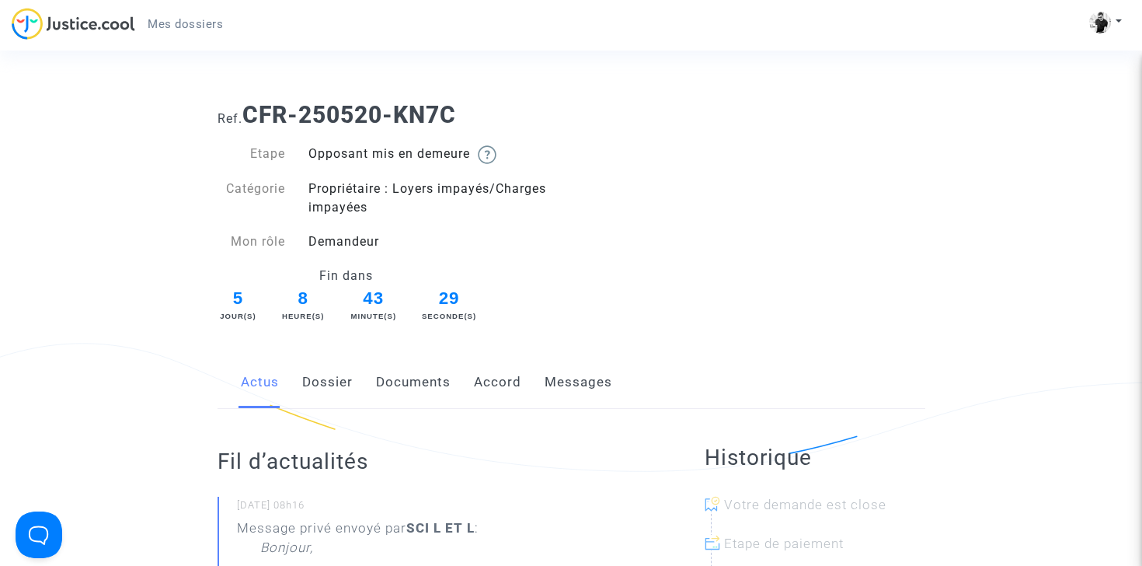
scroll to position [358, 0]
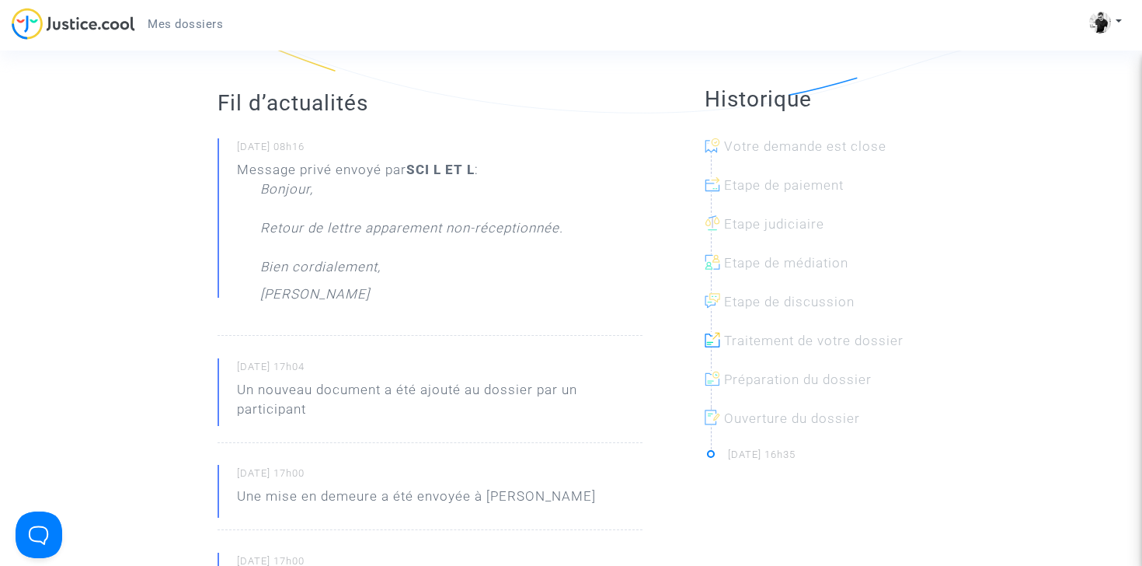
click at [782, 153] on div at bounding box center [821, 158] width 221 height 39
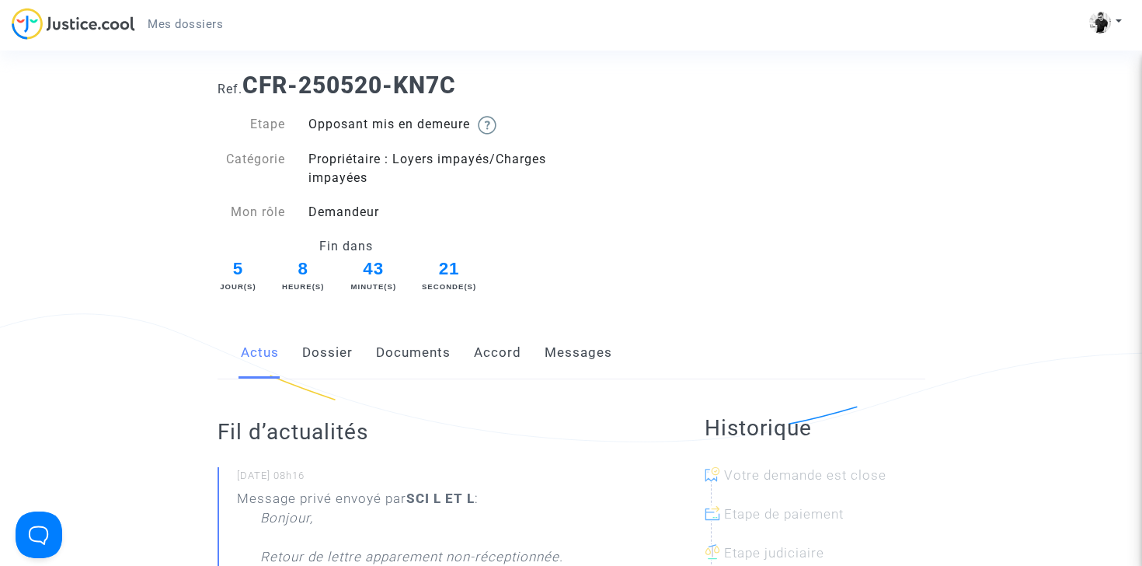
scroll to position [0, 0]
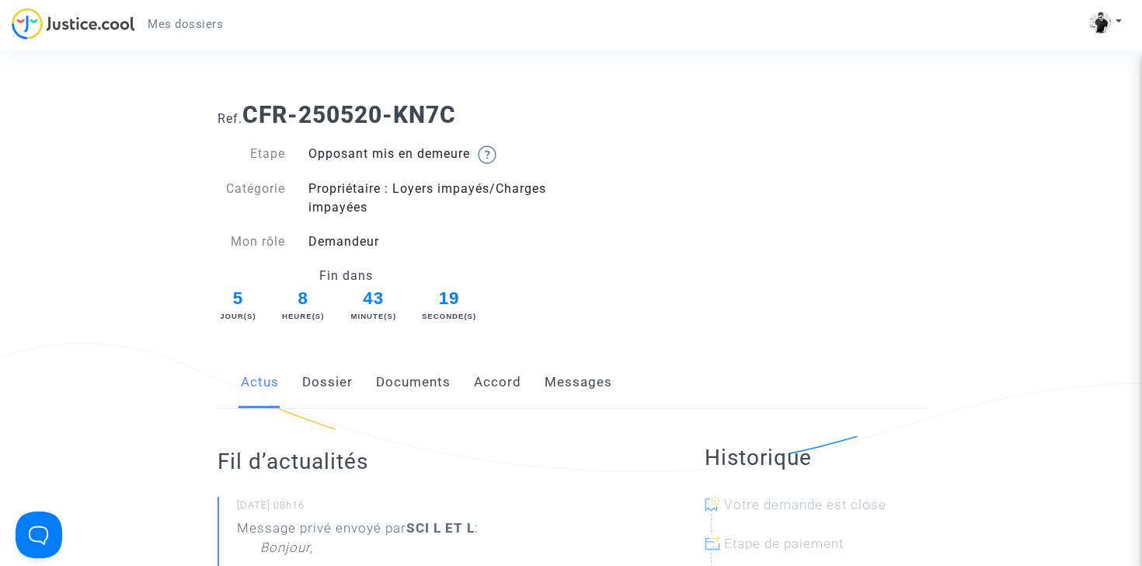
click at [340, 389] on link "Dossier" at bounding box center [327, 382] width 51 height 51
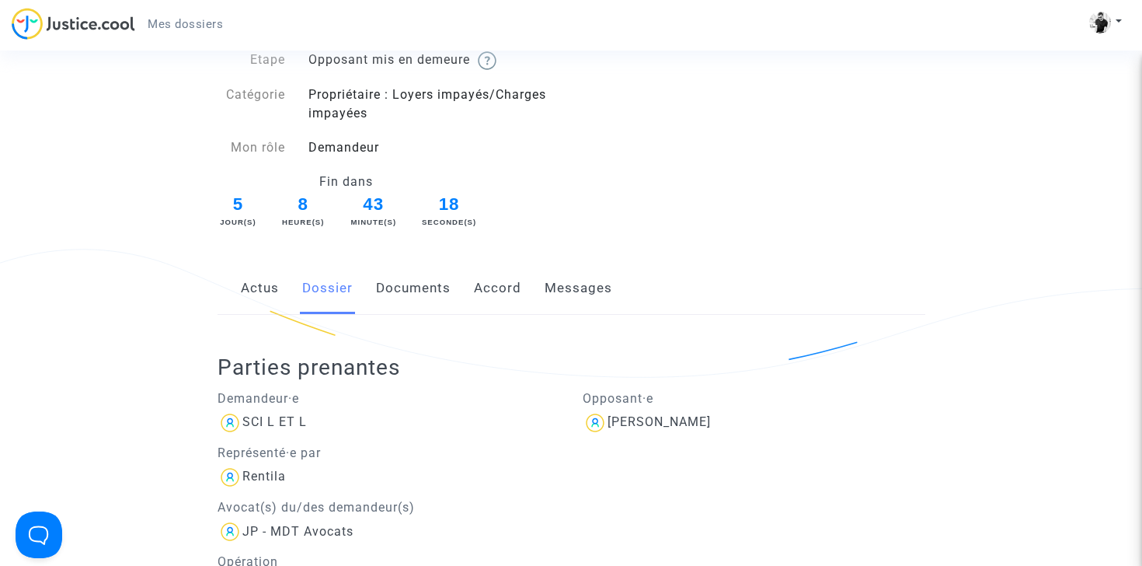
scroll to position [123, 0]
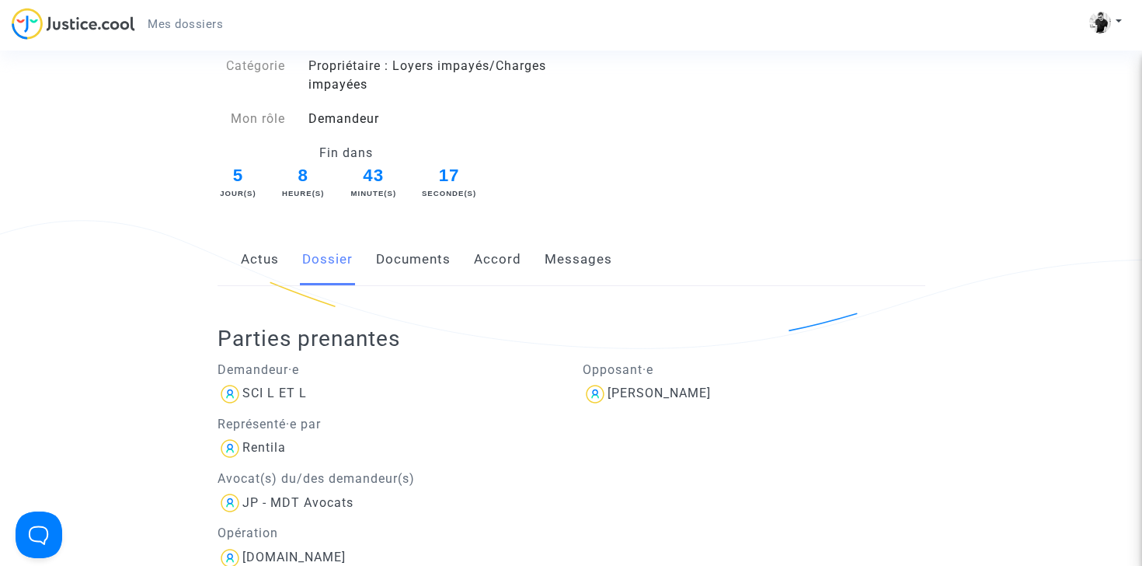
click at [420, 262] on link "Documents" at bounding box center [413, 259] width 75 height 51
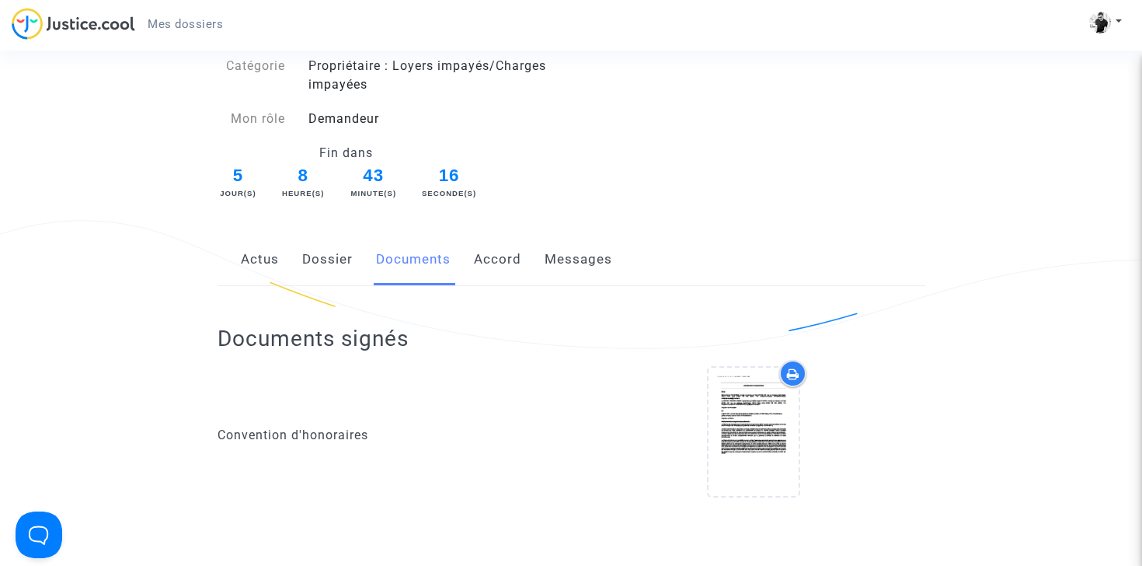
click at [504, 267] on link "Accord" at bounding box center [497, 259] width 47 height 51
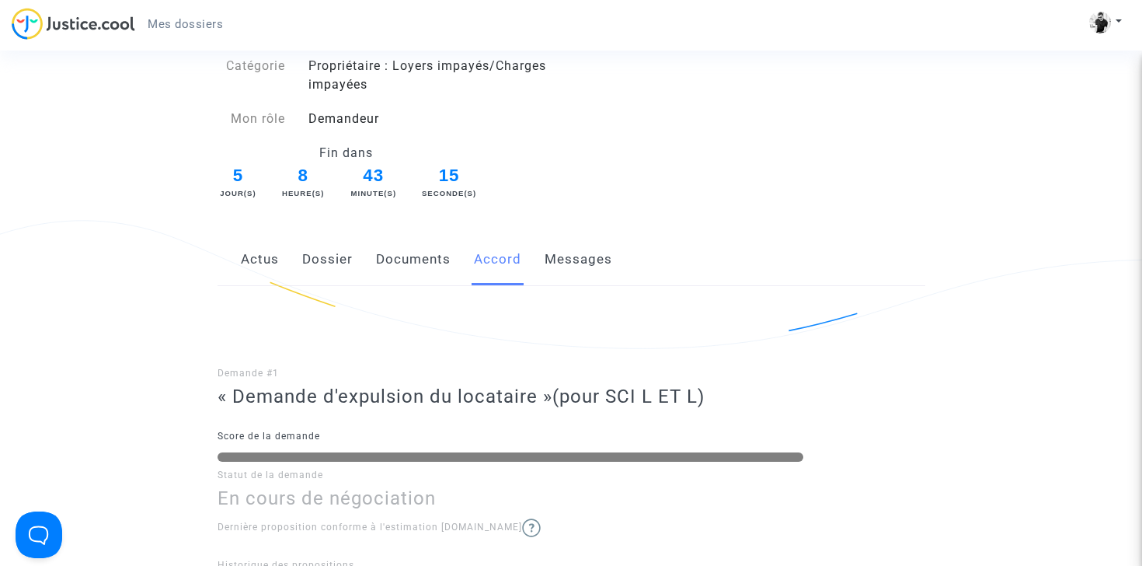
click at [570, 266] on link "Messages" at bounding box center [579, 259] width 68 height 51
